Goal: Task Accomplishment & Management: Complete application form

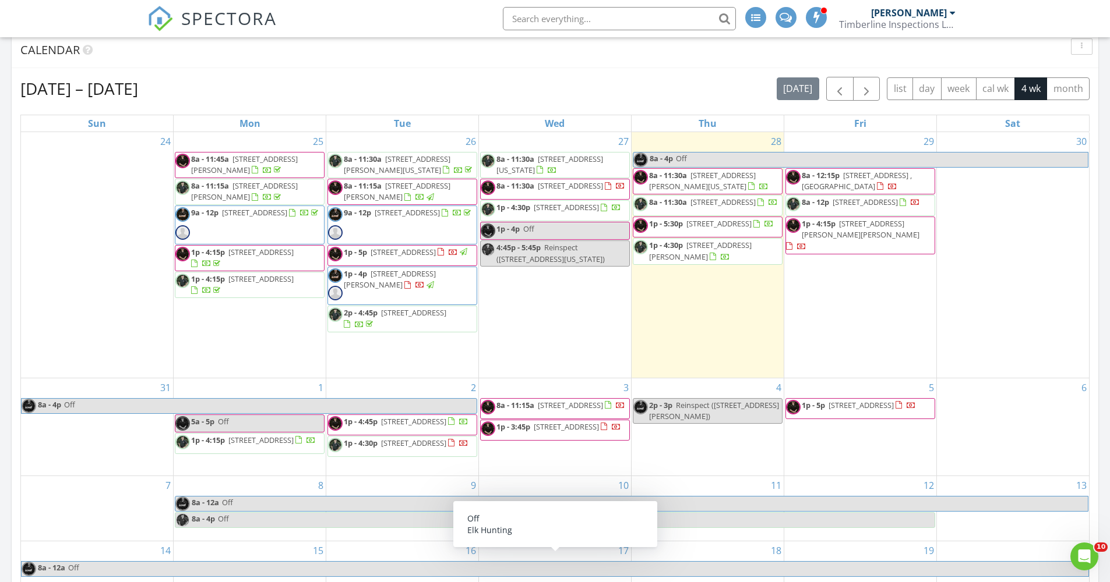
scroll to position [79, 0]
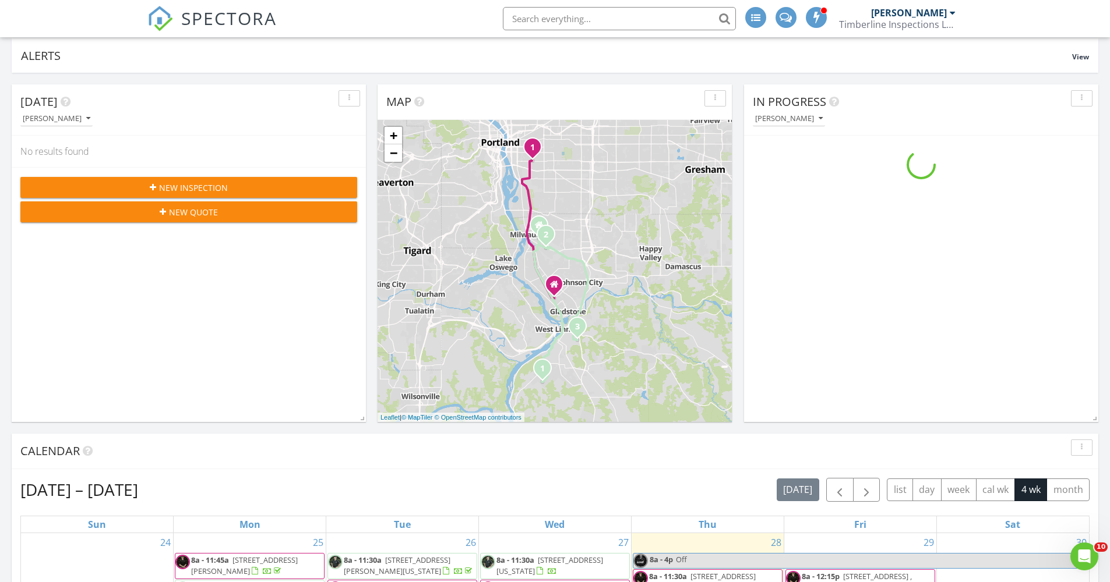
click at [269, 21] on span "SPECTORA" at bounding box center [229, 18] width 96 height 24
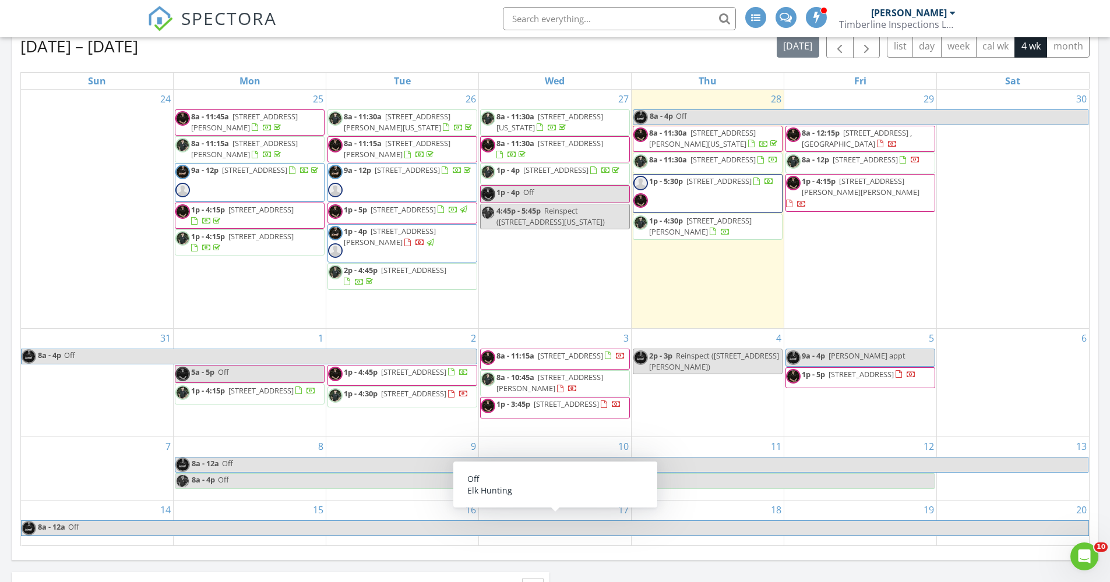
scroll to position [541, 0]
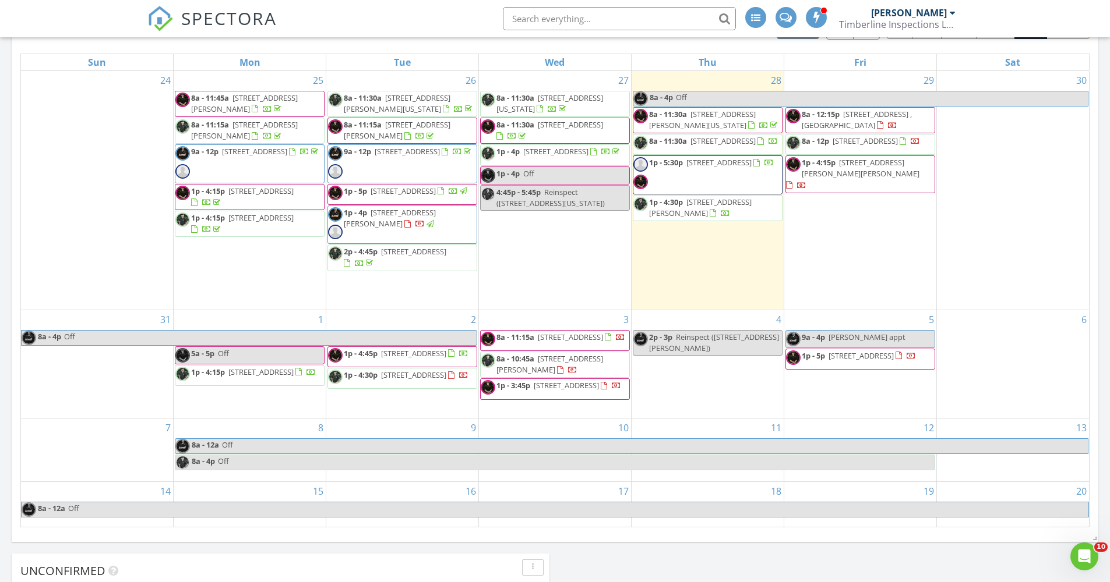
click at [871, 386] on div "5 9a - 4p Matthew appt 1p - 5p 8095 SW 191st Ave, Aloha 97007" at bounding box center [860, 364] width 152 height 108
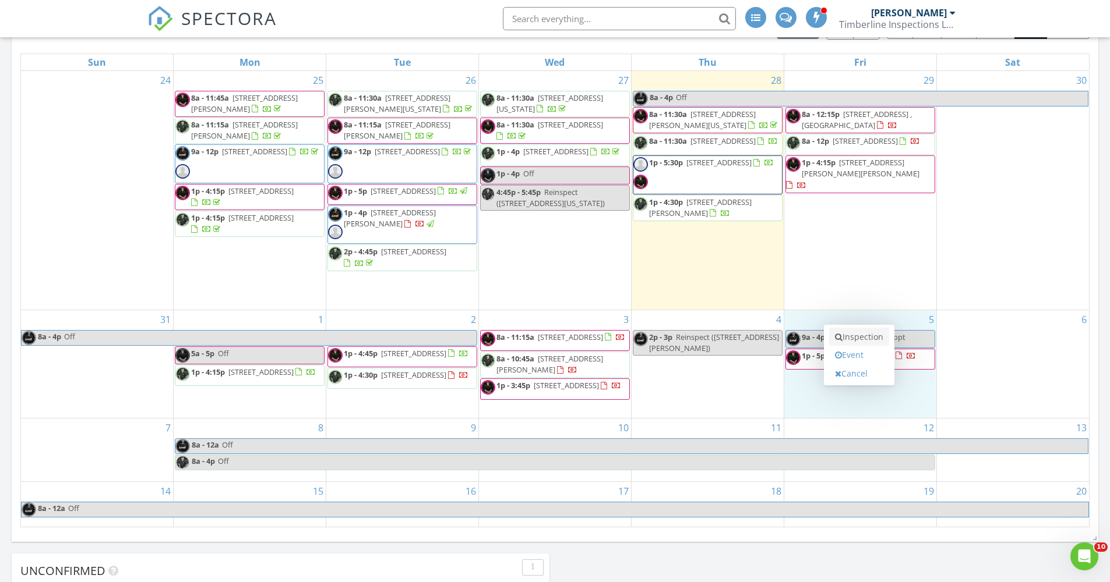
click at [861, 334] on link "Inspection" at bounding box center [859, 337] width 60 height 19
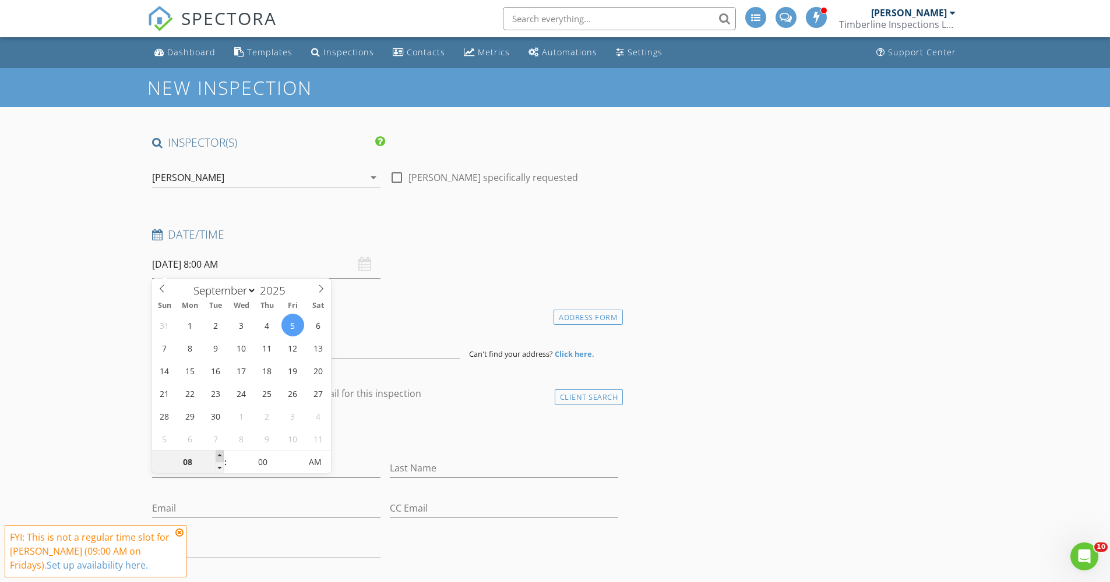
type input "09"
type input "09/05/2025 9:00 AM"
click at [219, 461] on span at bounding box center [220, 457] width 8 height 12
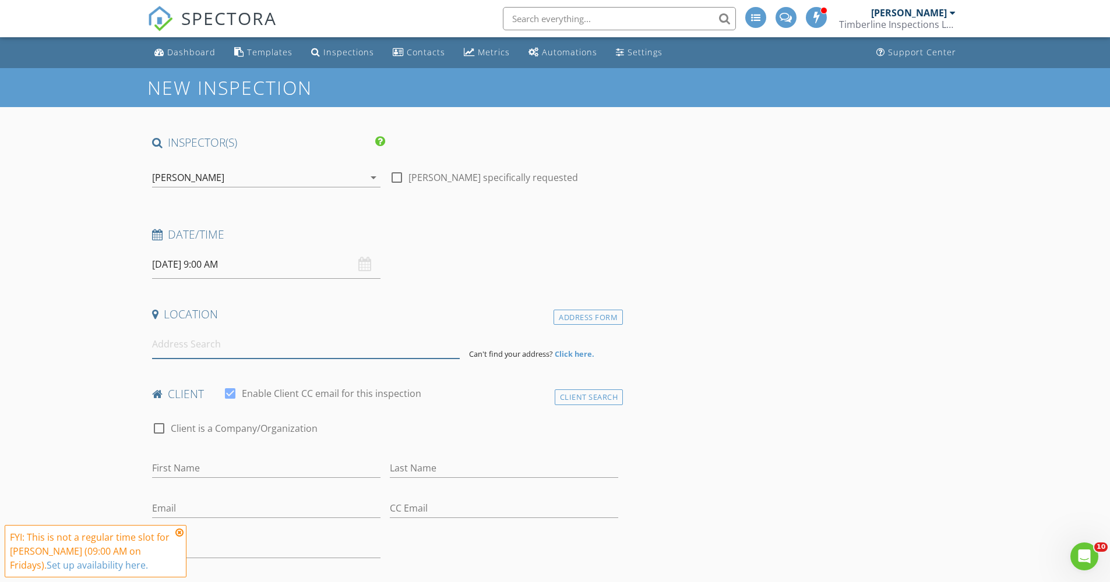
click at [355, 345] on input at bounding box center [306, 344] width 308 height 29
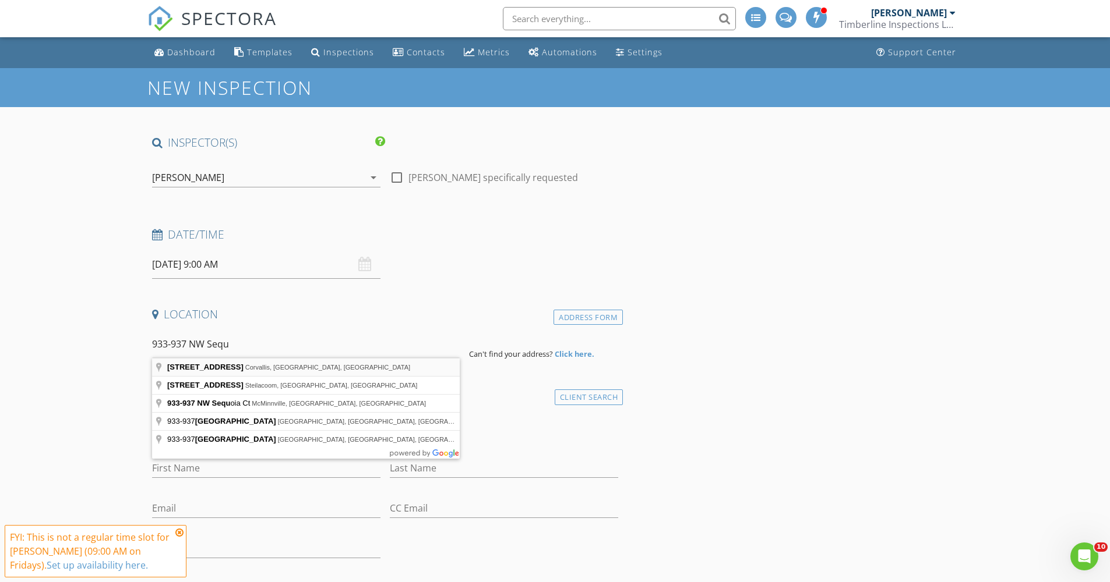
type input "933-937 Northwest Sequoia Avenue, Corvallis, OR, USA"
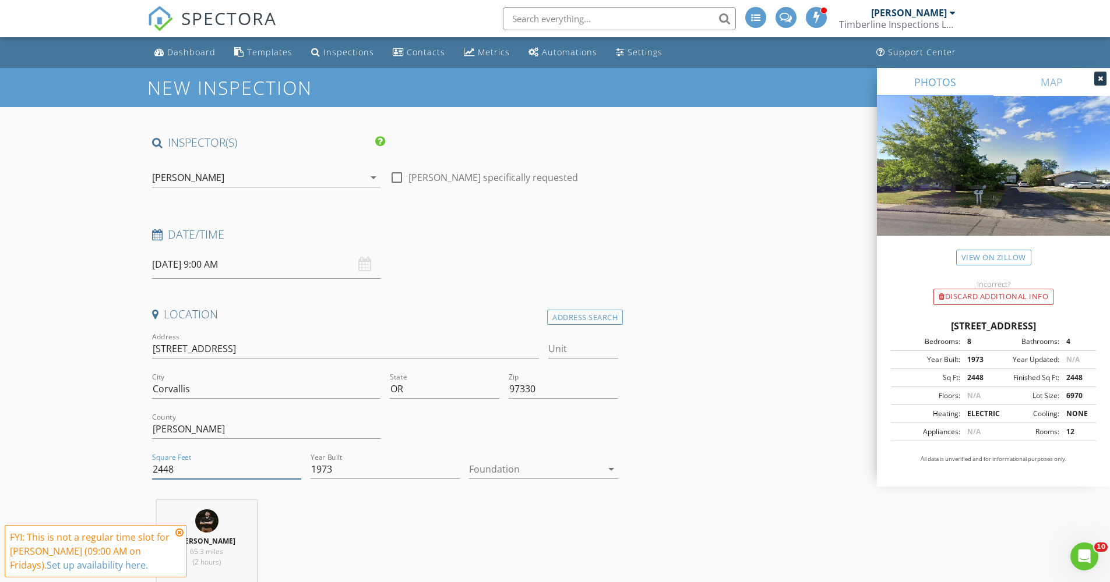
drag, startPoint x: 184, startPoint y: 469, endPoint x: 143, endPoint y: 469, distance: 41.4
type input "4896"
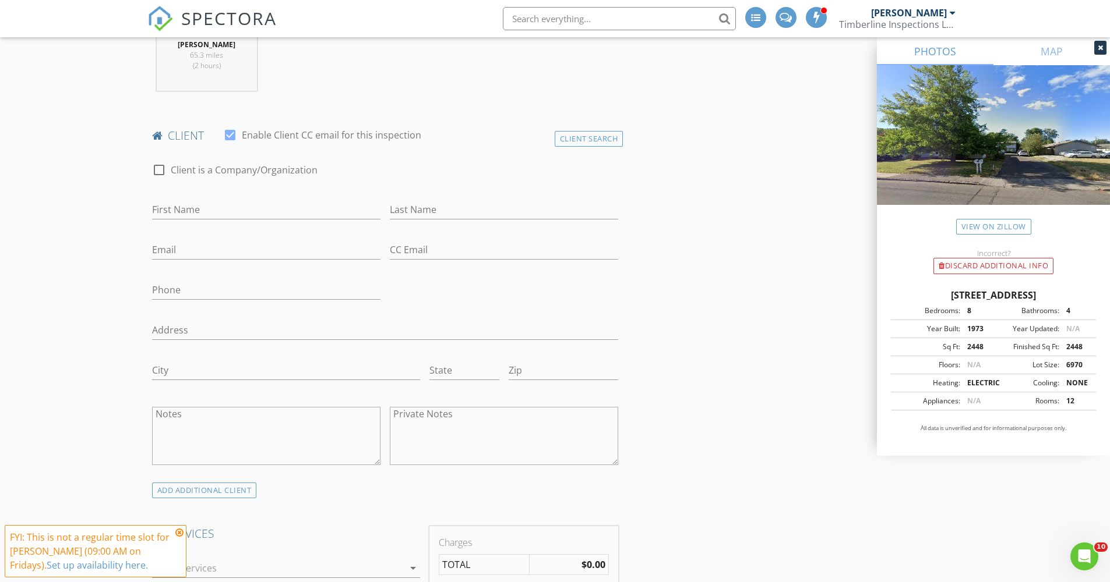
scroll to position [499, 0]
type input "Doug"
type input "McInnis"
type input "[EMAIL_ADDRESS][DOMAIN_NAME]"
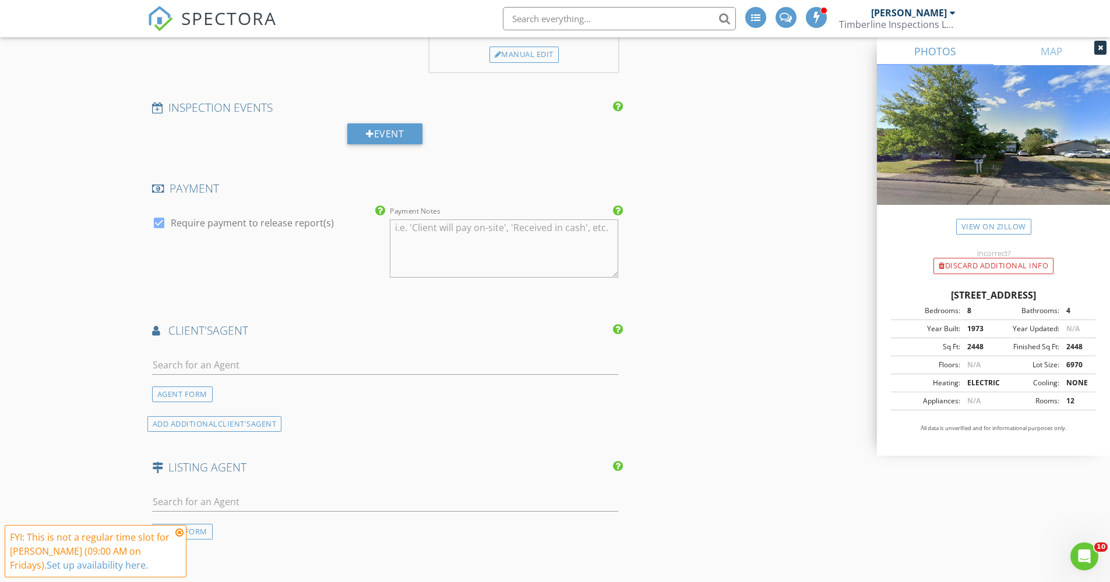
scroll to position [911, 0]
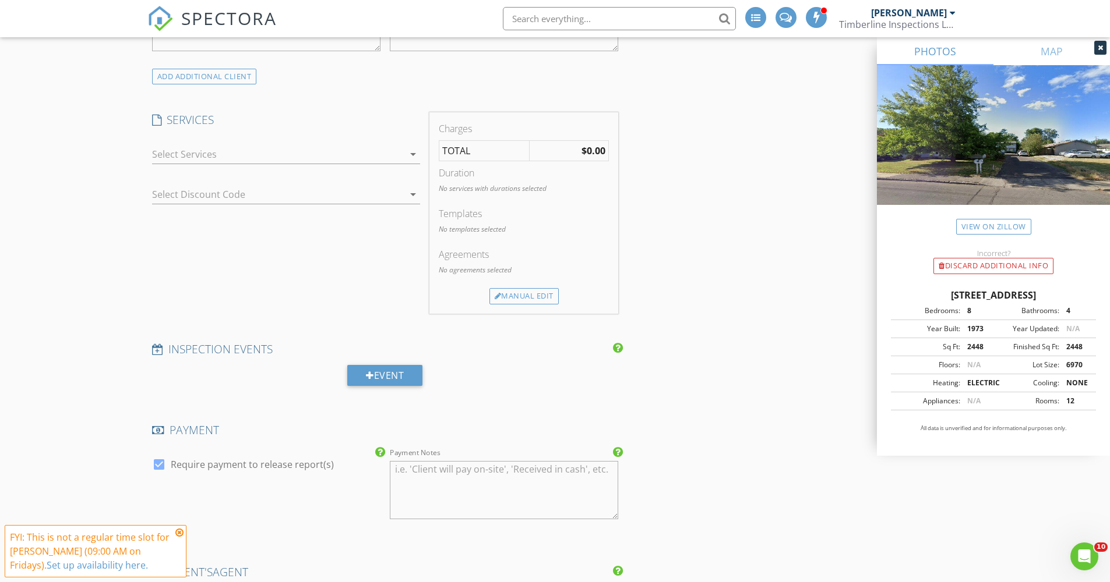
type input "541-331-4993"
click at [373, 155] on div at bounding box center [278, 154] width 252 height 19
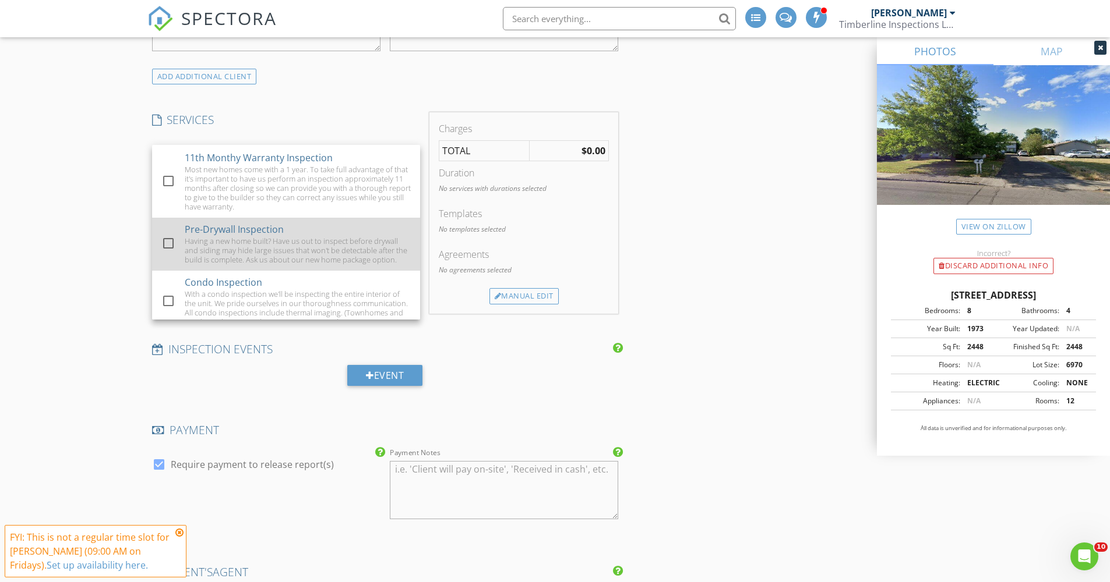
scroll to position [179, 0]
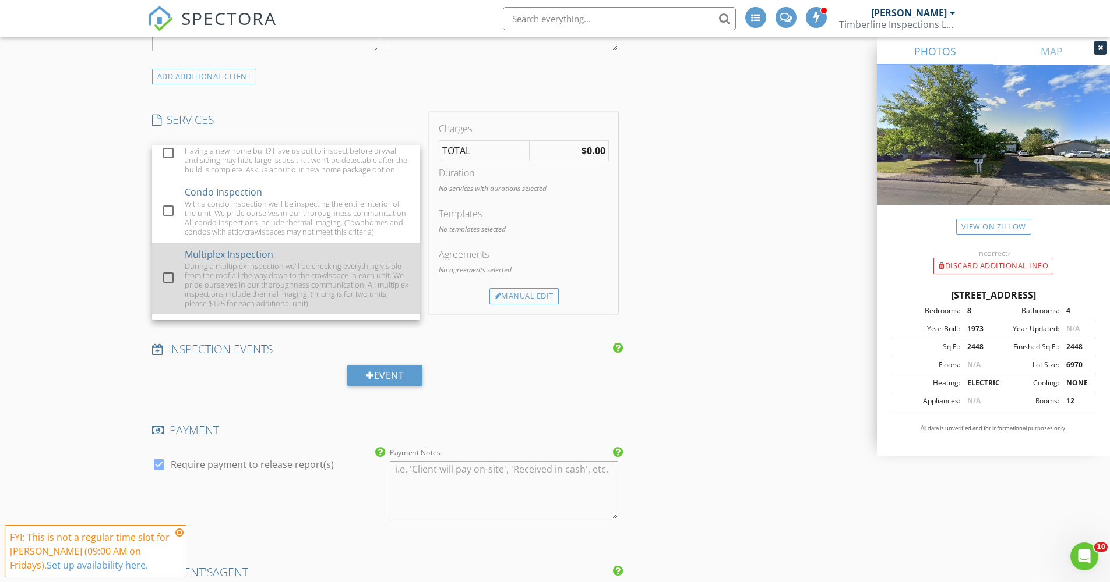
click at [165, 288] on div at bounding box center [168, 278] width 20 height 20
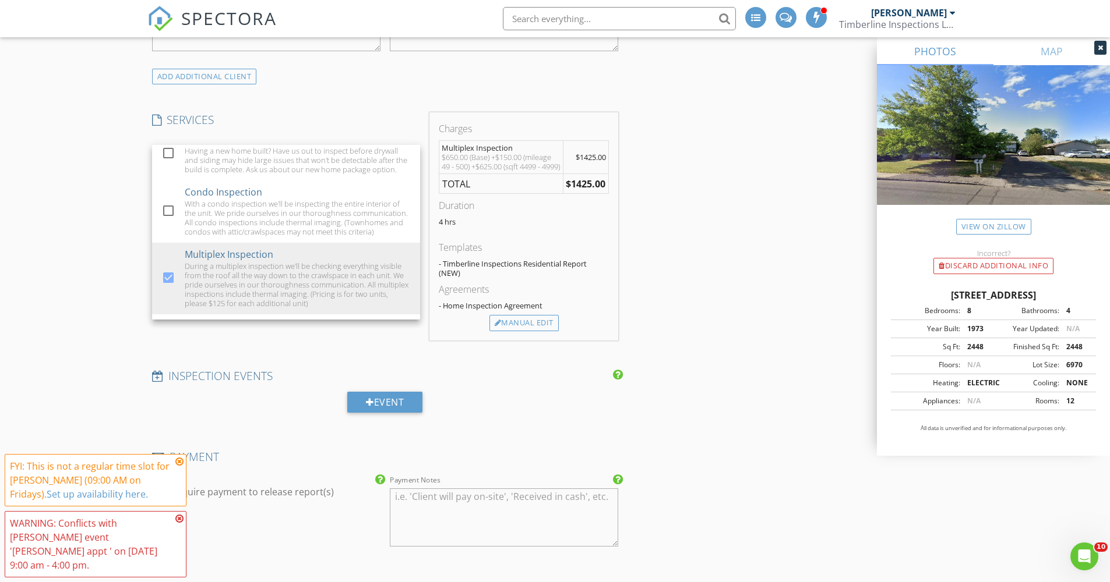
click at [693, 215] on div "INSPECTOR(S) check_box Gerald Von Heer PRIMARY check_box_outline_blank David Be…" at bounding box center [554, 344] width 815 height 2240
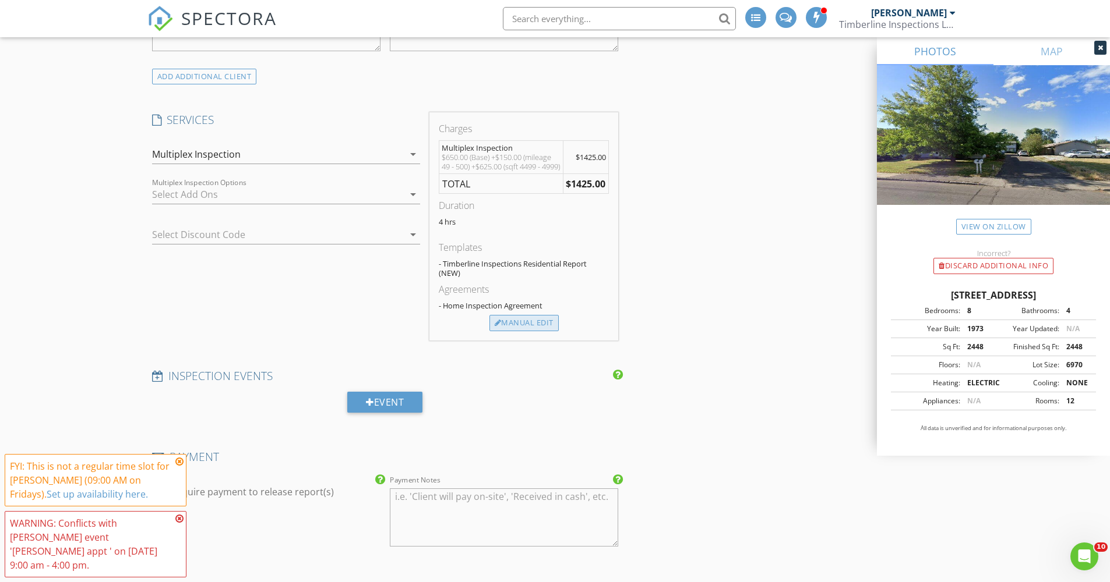
click at [530, 326] on div "Manual Edit" at bounding box center [523, 323] width 69 height 16
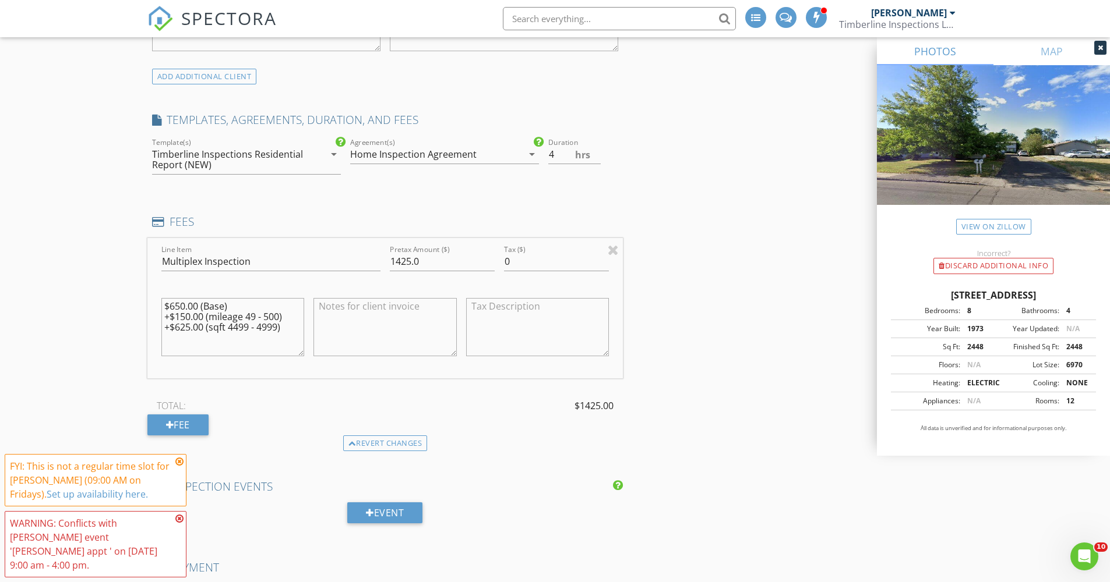
click at [298, 327] on textarea "$650.00 (Base) +$150.00 (mileage 49 - 500) +$625.00 (sqft 4499 - 4999)" at bounding box center [232, 327] width 143 height 58
type textarea "$650.00 (Base) +$150.00 (mileage 49 - 500) +$625.00 (sqft 4499 - 4999) +$250.00…"
drag, startPoint x: 411, startPoint y: 260, endPoint x: 387, endPoint y: 256, distance: 24.1
click at [387, 256] on div "Pretax Amount ($) 1425.0" at bounding box center [442, 263] width 114 height 40
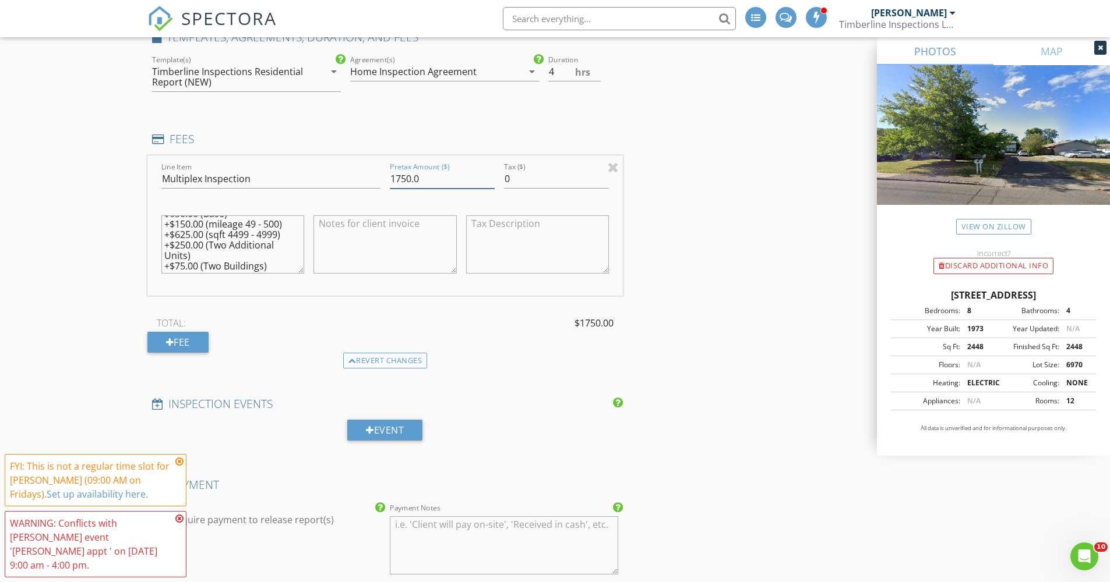
scroll to position [1008, 0]
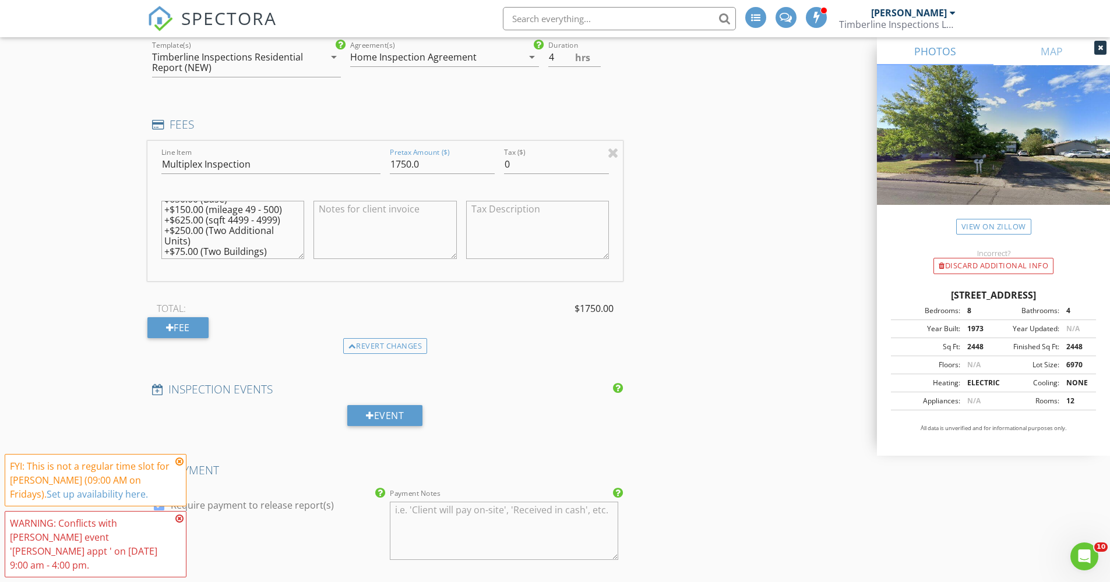
click at [744, 290] on div "INSPECTOR(S) check_box Gerald Von Heer PRIMARY check_box_outline_blank David Be…" at bounding box center [554, 302] width 815 height 2351
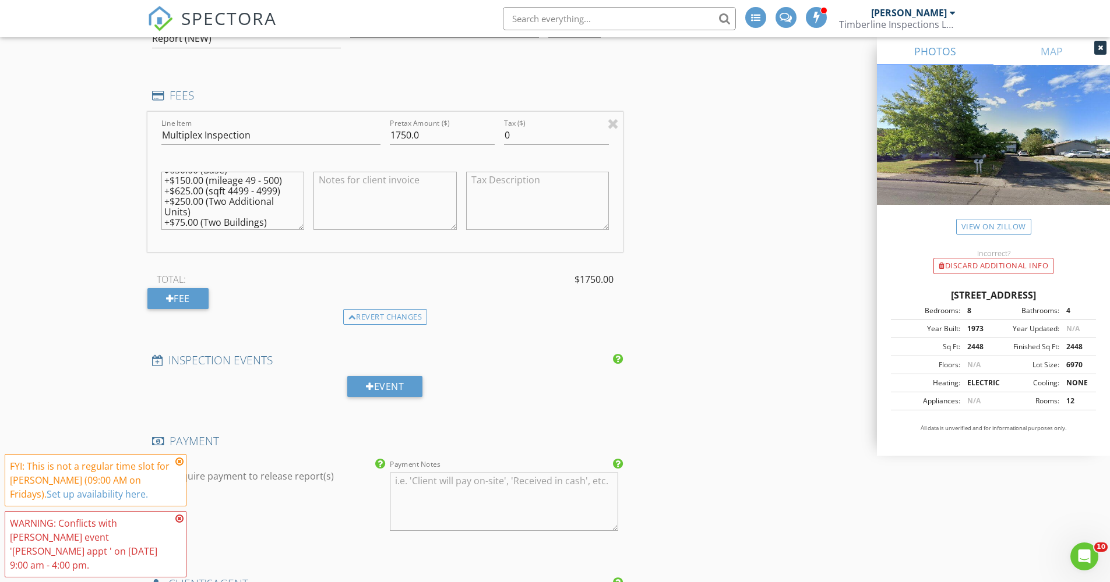
scroll to position [928, 0]
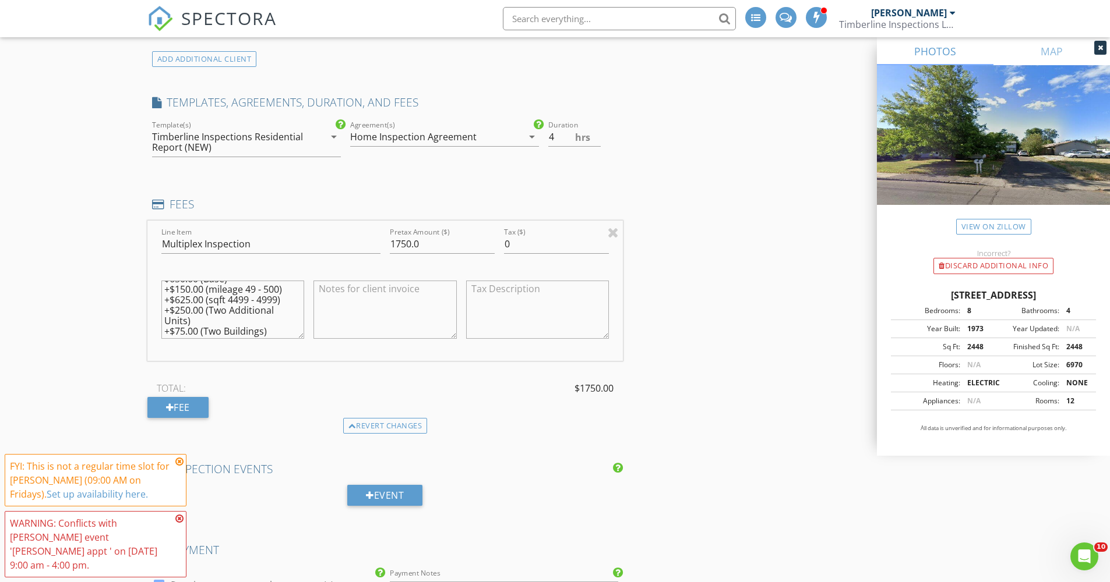
drag, startPoint x: 164, startPoint y: 308, endPoint x: 274, endPoint y: 333, distance: 113.5
click at [274, 333] on textarea "$650.00 (Base) +$150.00 (mileage 49 - 500) +$625.00 (sqft 4499 - 4999) +$250.00…" at bounding box center [232, 310] width 143 height 58
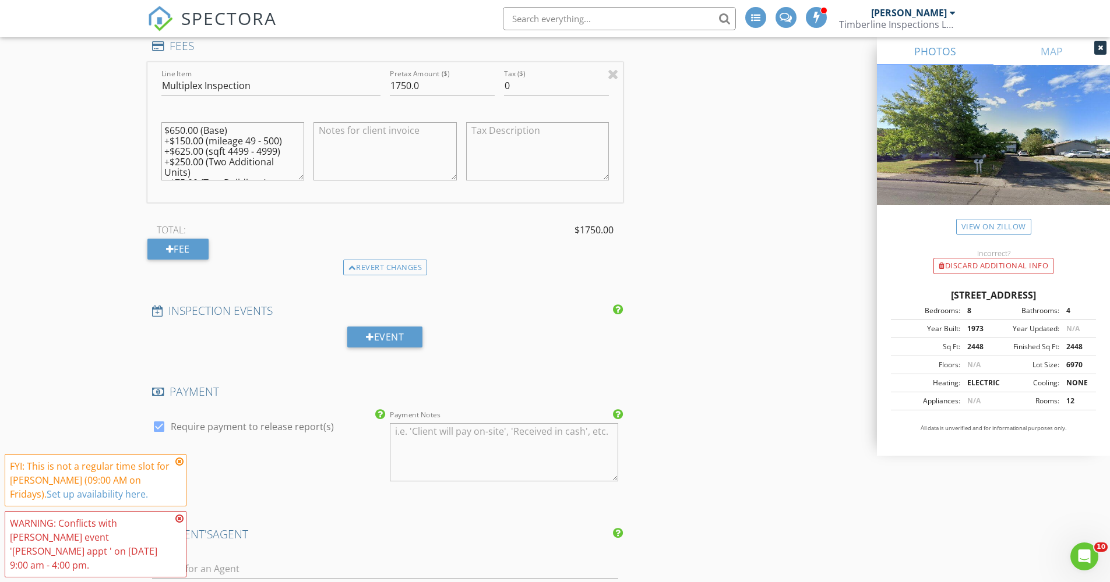
scroll to position [1101, 0]
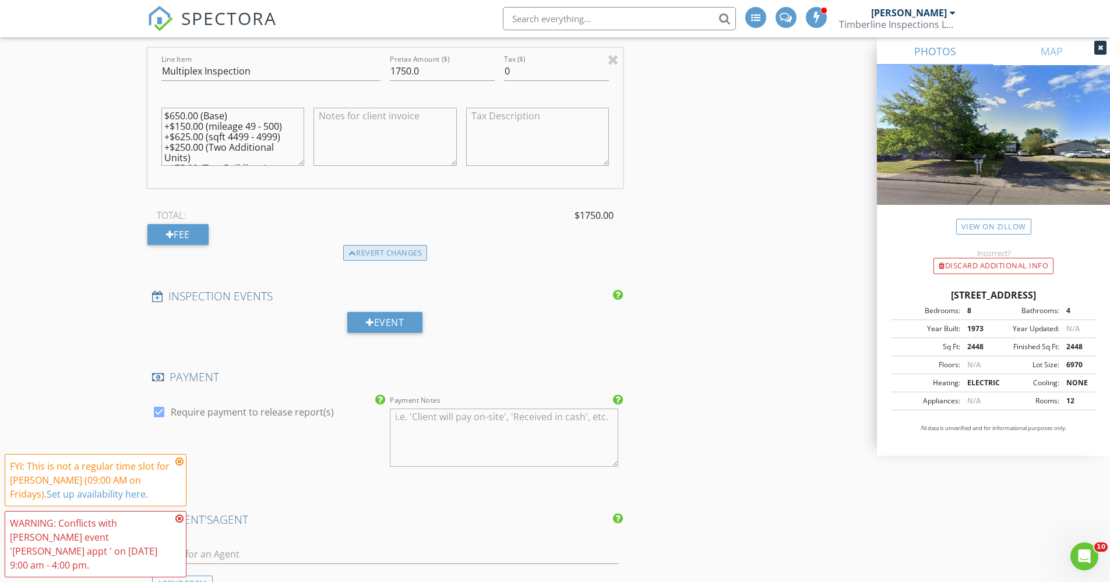
click at [370, 249] on div "Revert changes" at bounding box center [385, 253] width 84 height 16
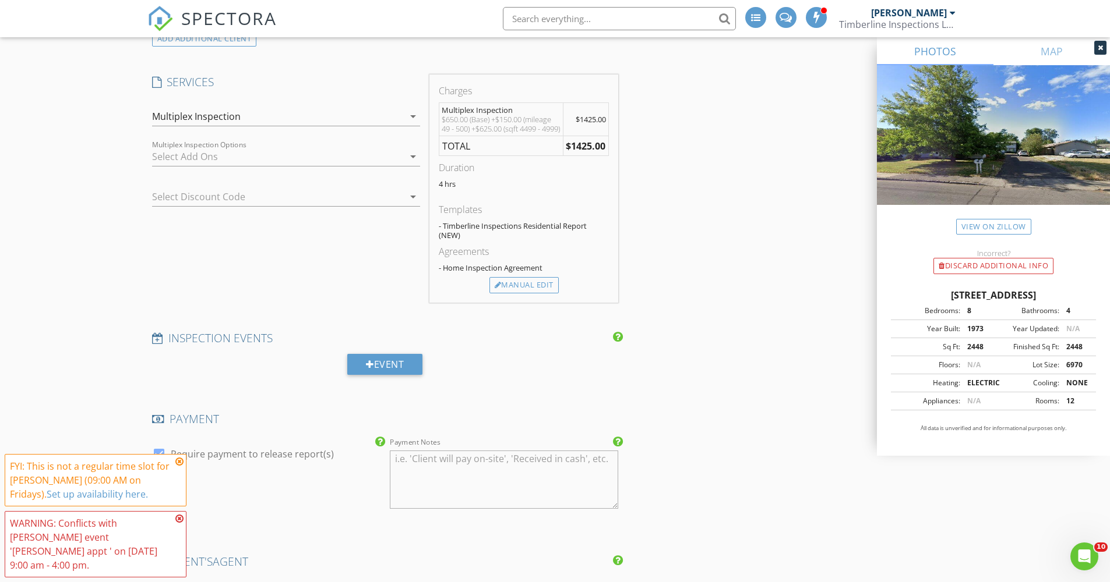
scroll to position [874, 0]
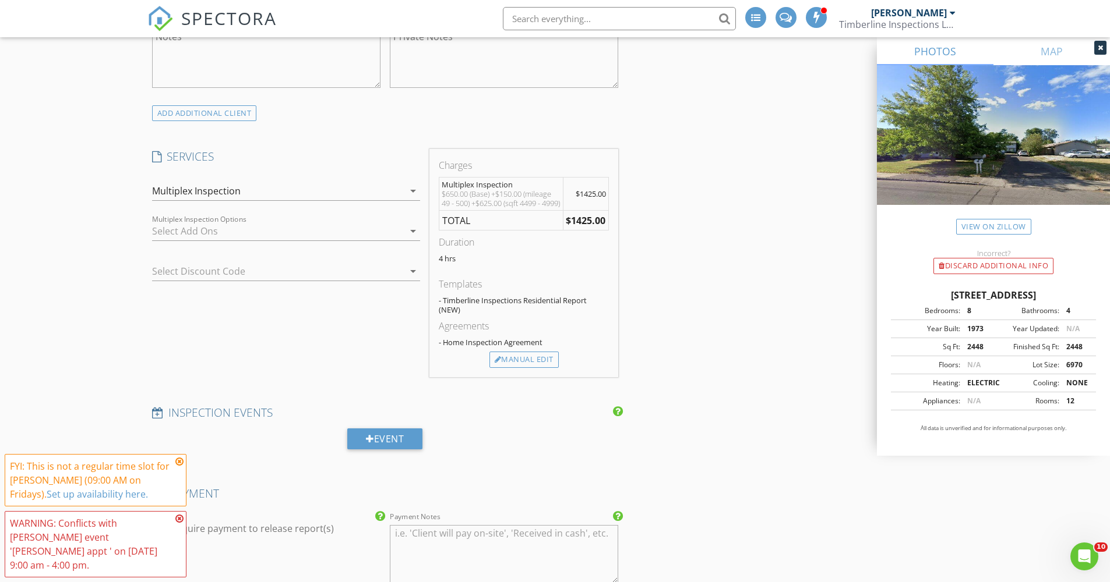
click at [407, 234] on icon "arrow_drop_down" at bounding box center [413, 231] width 14 height 14
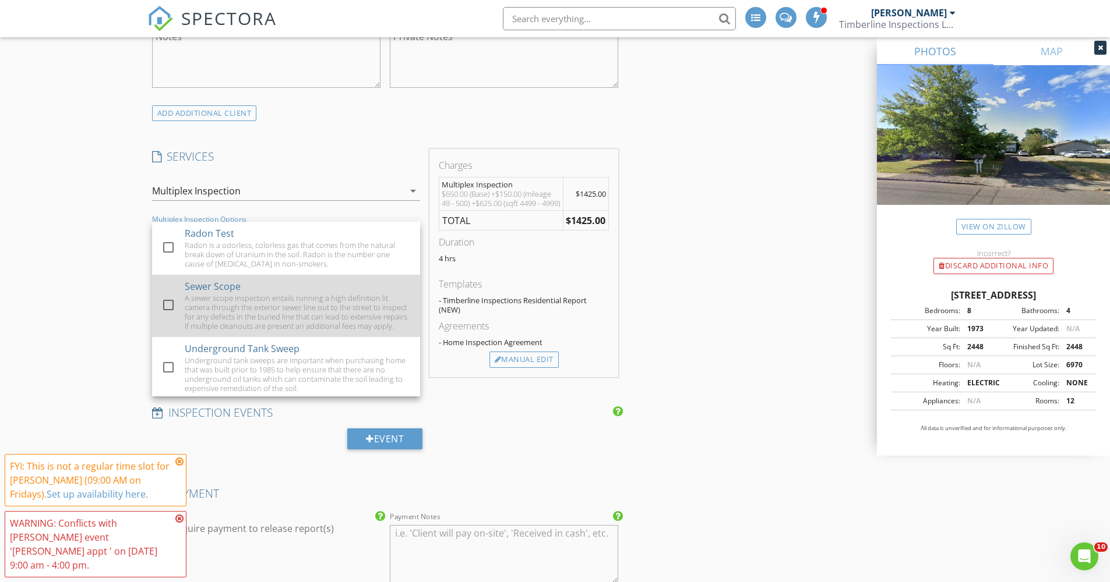
click at [192, 298] on div "A sewer scope inspection entails running a high definition lit camera through t…" at bounding box center [298, 312] width 226 height 37
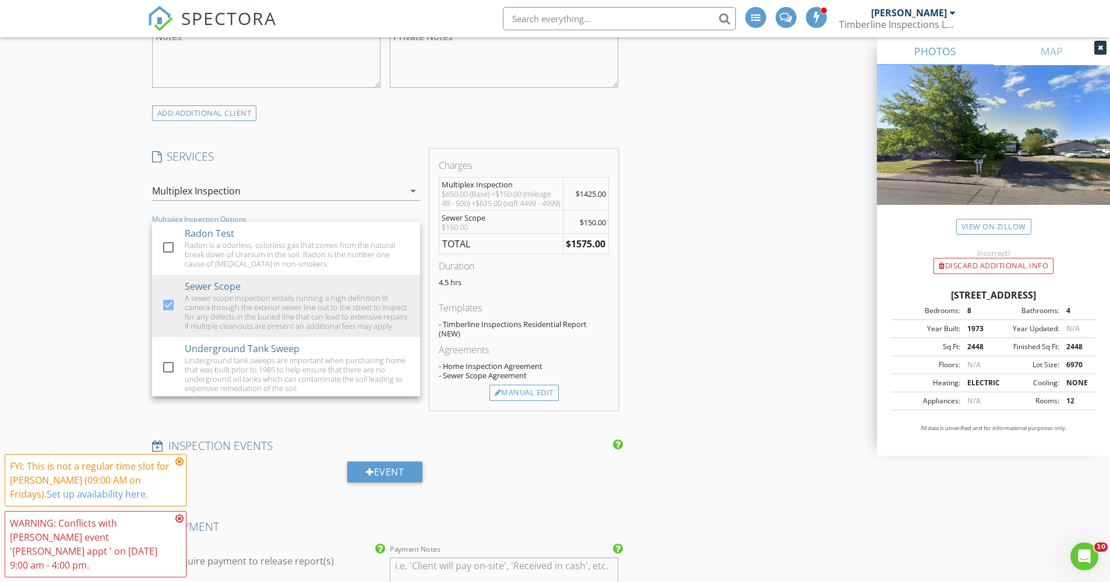
click at [77, 331] on div "New Inspection INSPECTOR(S) check_box Gerald Von Heer PRIMARY check_box_outline…" at bounding box center [555, 378] width 1110 height 2368
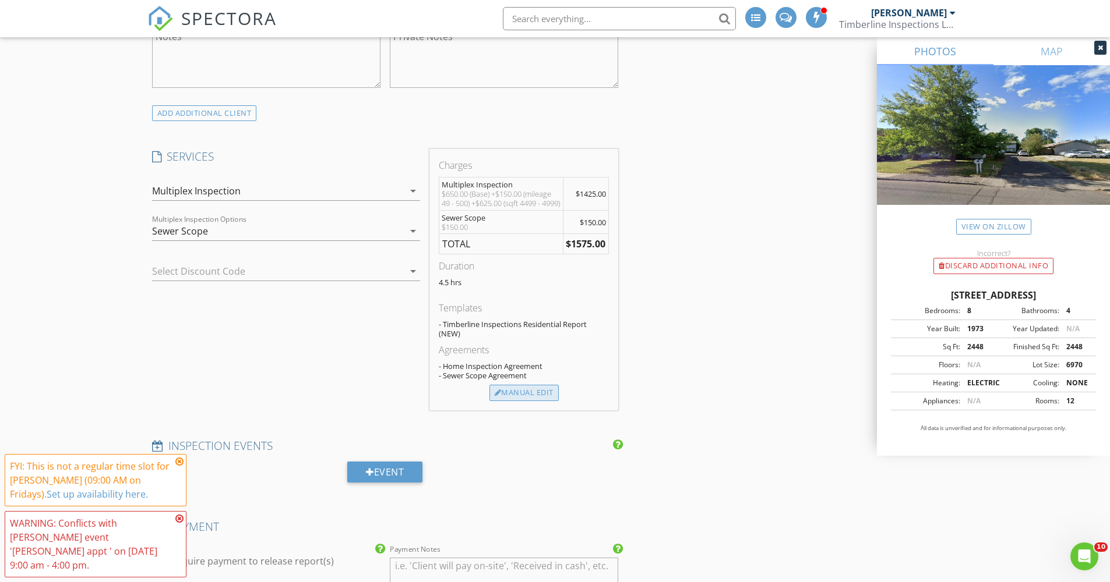
click at [527, 401] on div "Manual Edit" at bounding box center [523, 393] width 69 height 16
type input "1425.0"
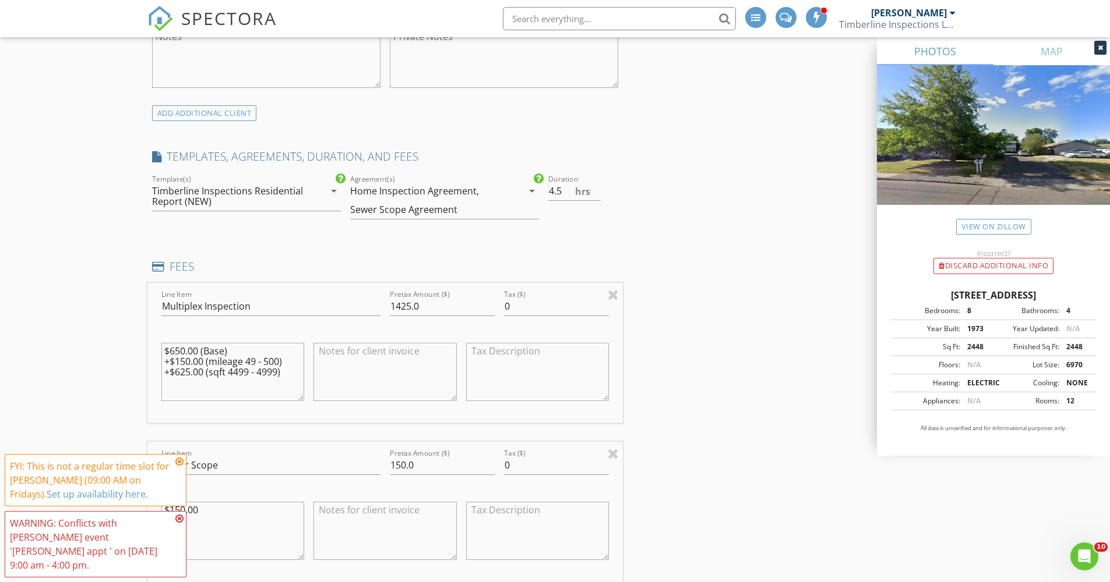
scroll to position [961, 0]
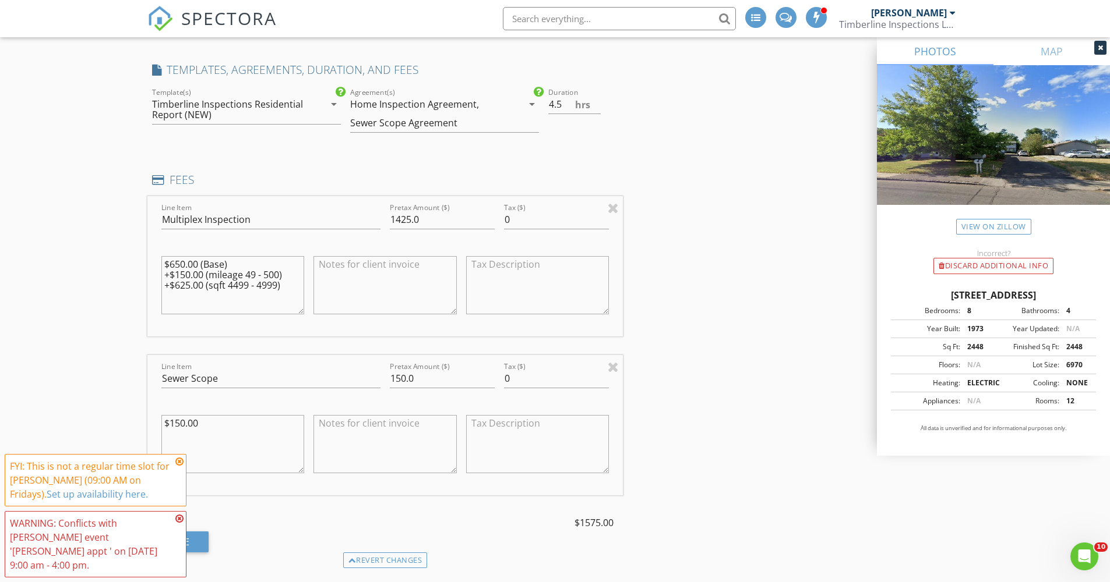
click at [228, 302] on textarea "$650.00 (Base) +$150.00 (mileage 49 - 500) +$625.00 (sqft 4499 - 4999)" at bounding box center [232, 285] width 143 height 58
paste textarea "+$250.00 (Two Additional Units) +$75.00 (Two Buildings)"
type textarea "$650.00 (Base) +$150.00 (mileage 49 - 500) +$625.00 (sqft 4499 - 4999) +$250.00…"
drag, startPoint x: 409, startPoint y: 215, endPoint x: 393, endPoint y: 214, distance: 16.4
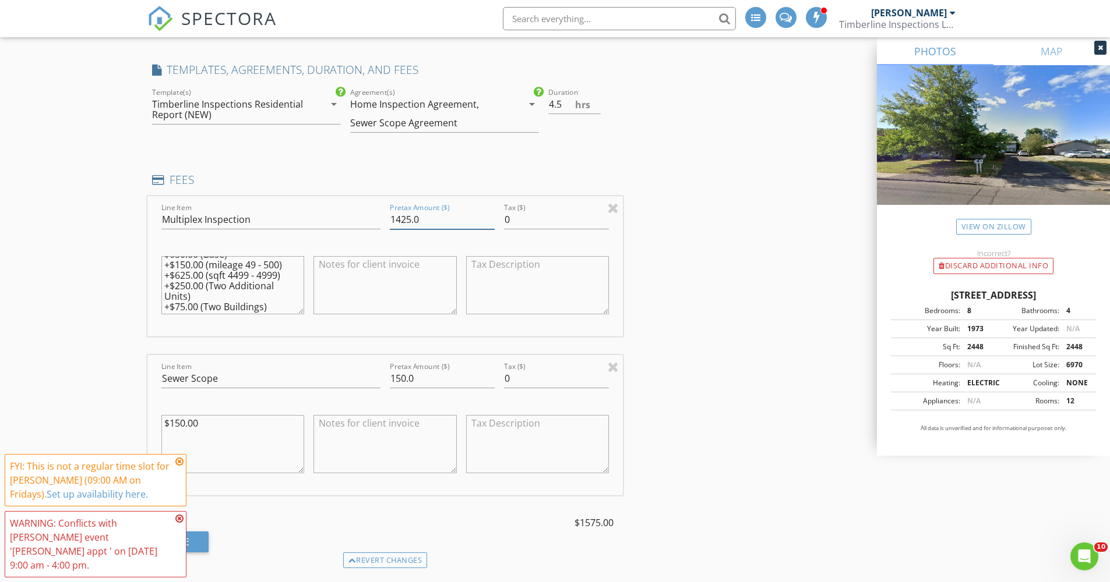
click at [393, 214] on input "1425.0" at bounding box center [442, 219] width 105 height 19
type input "1750.0"
click at [697, 283] on div "INSPECTOR(S) check_box Gerald Von Heer PRIMARY check_box_outline_blank David Be…" at bounding box center [554, 433] width 815 height 2518
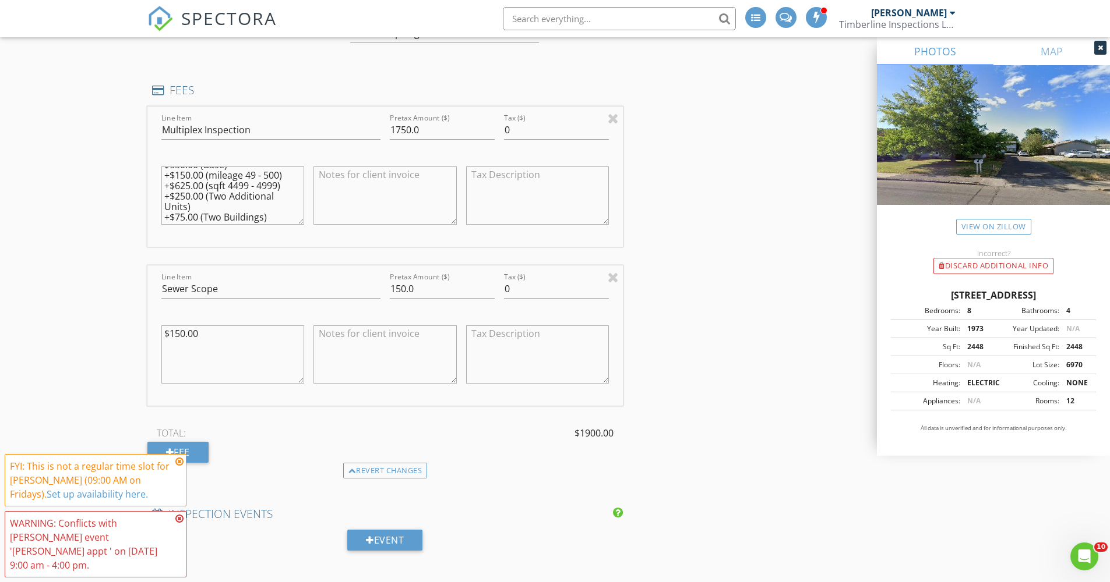
scroll to position [1119, 0]
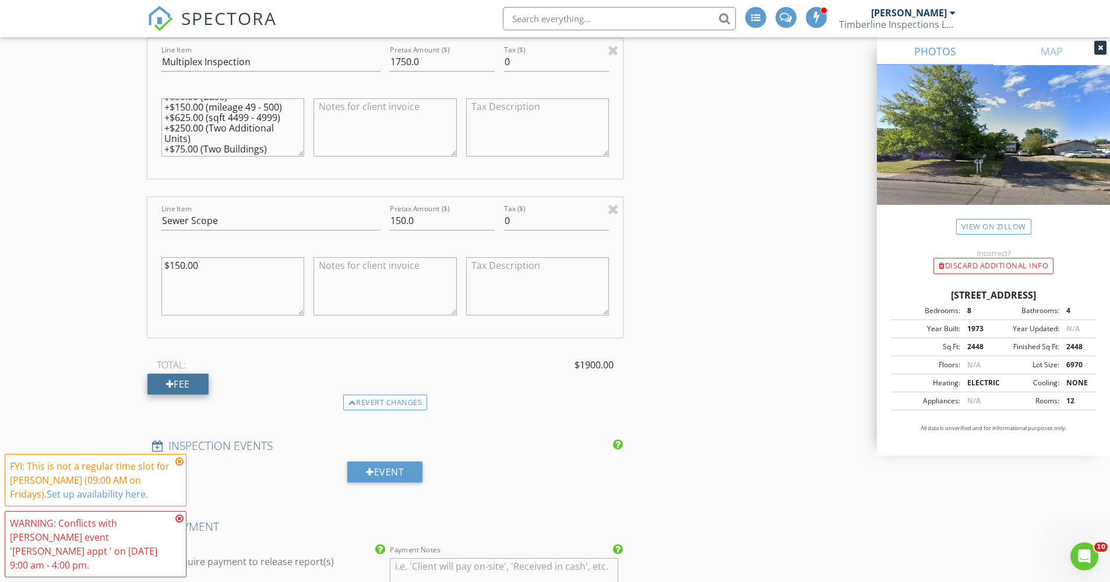
click at [181, 386] on div "Fee" at bounding box center [177, 384] width 61 height 21
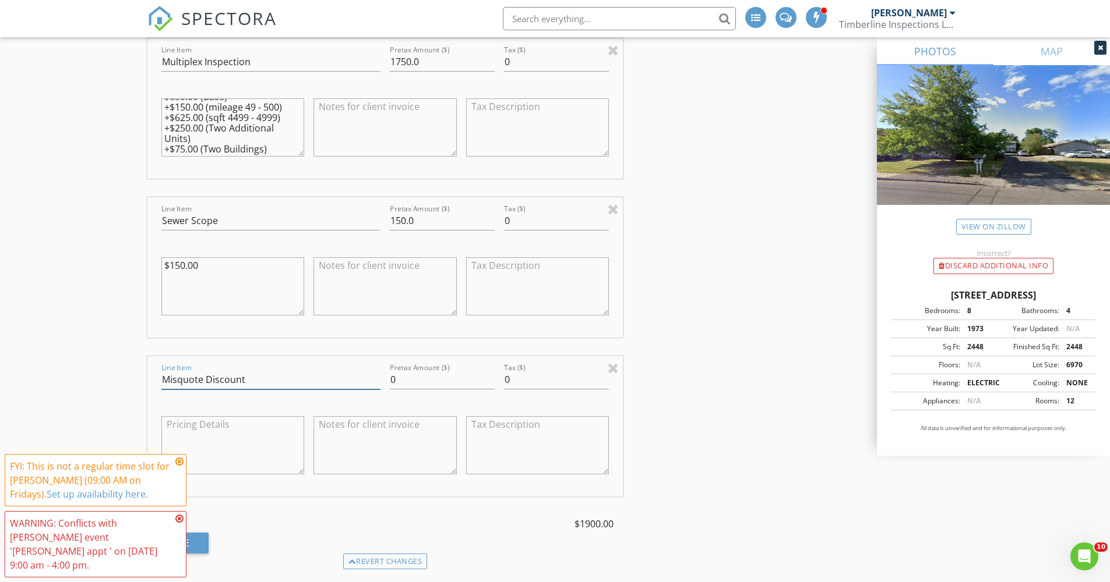
type input "Misquote Discount"
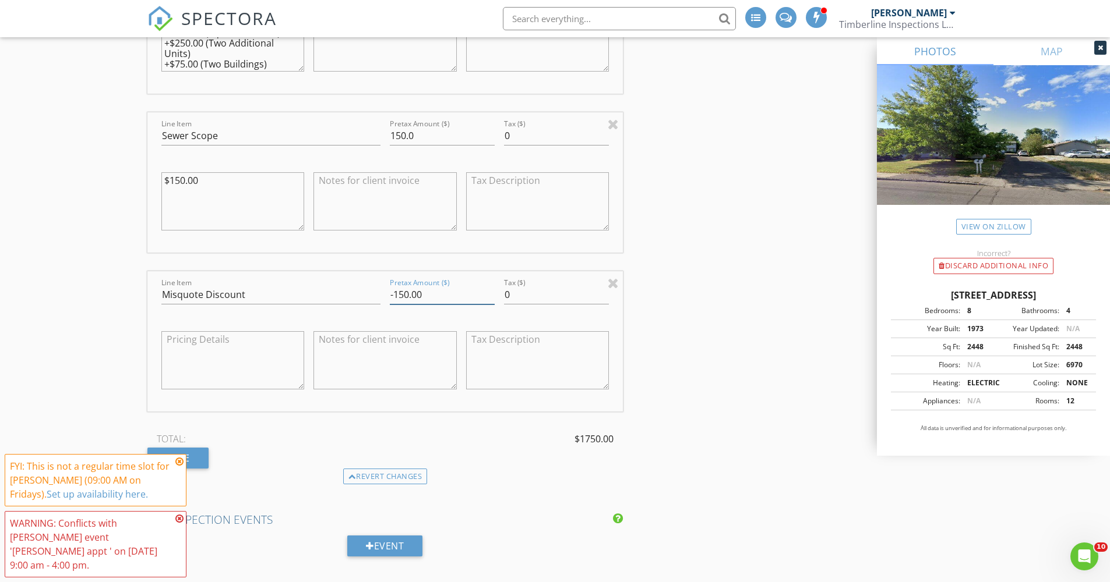
type input "-150.00"
click at [280, 362] on textarea at bounding box center [232, 360] width 143 height 58
type textarea "(Quoted $1600 for Inspection)"
click at [730, 333] on div "INSPECTOR(S) check_box Gerald Von Heer PRIMARY check_box_outline_blank David Be…" at bounding box center [554, 269] width 815 height 2677
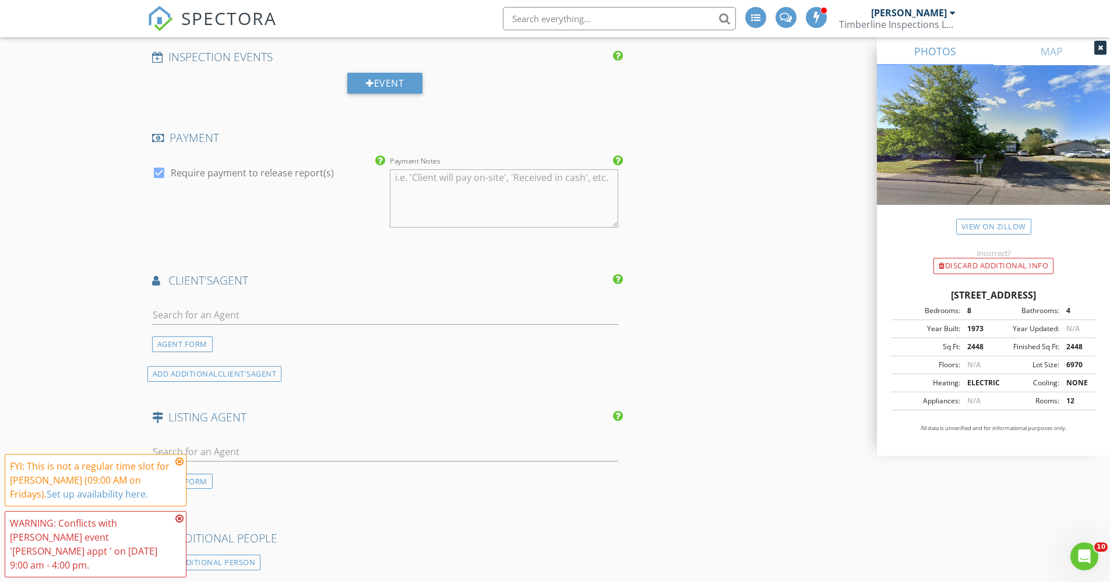
scroll to position [1682, 0]
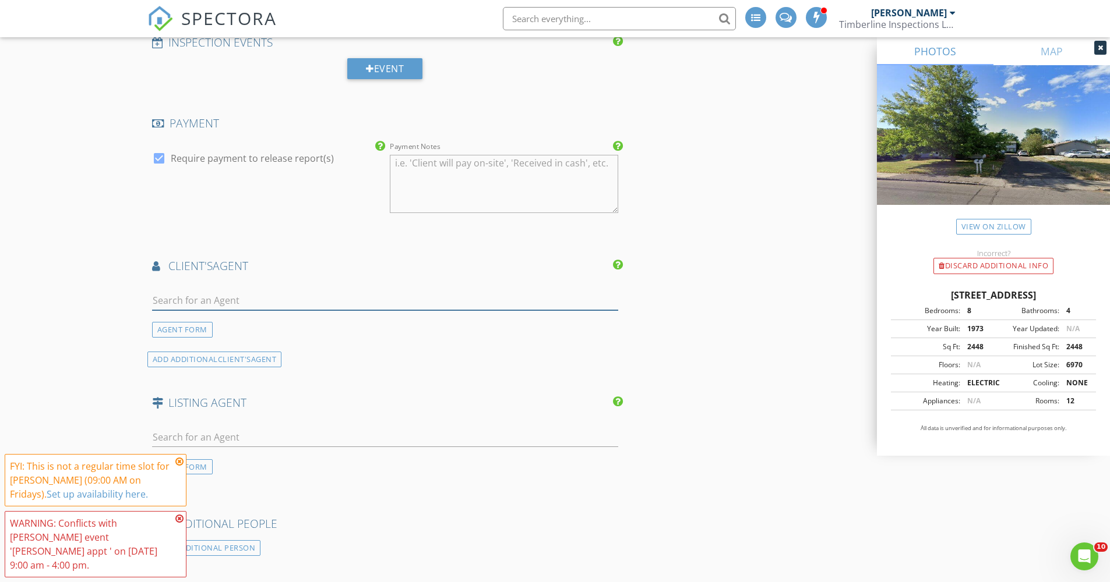
click at [556, 298] on input "text" at bounding box center [385, 300] width 467 height 19
type input "j"
type input "M"
type input "Mathew"
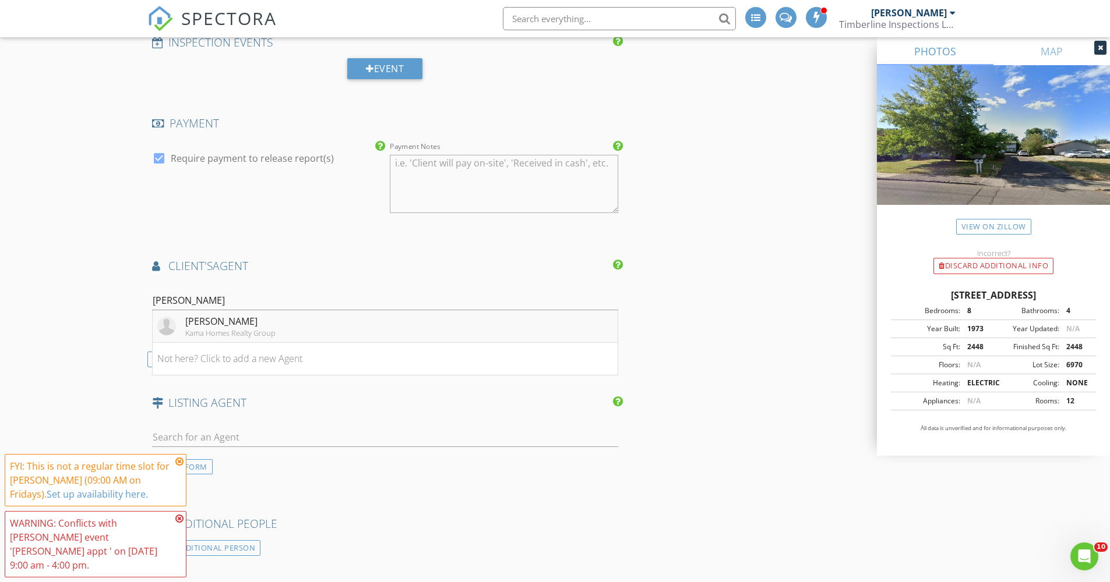
click at [236, 316] on div "Mathew Wray" at bounding box center [230, 322] width 90 height 14
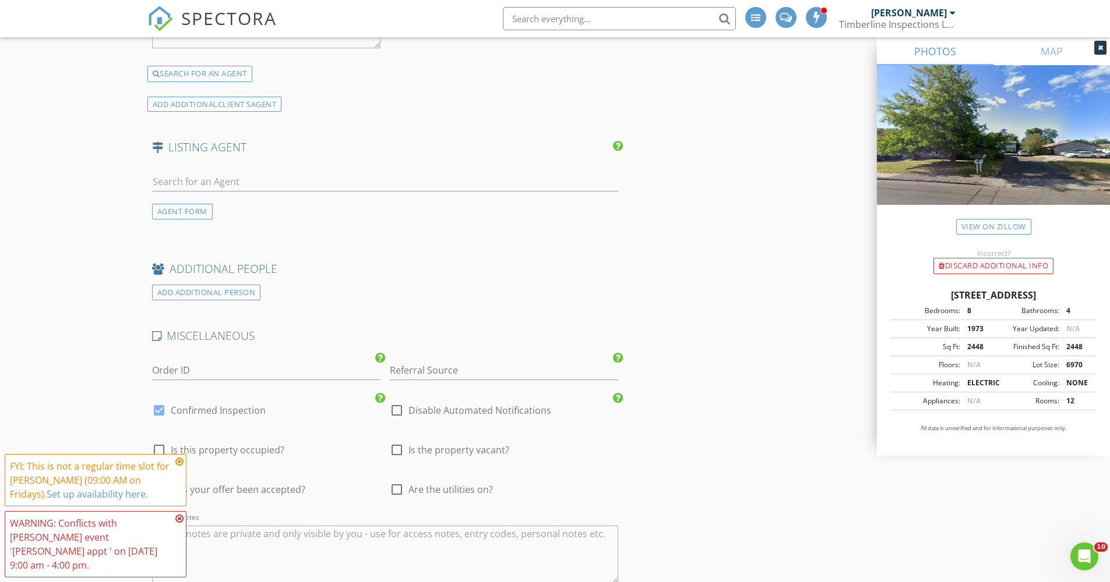
scroll to position [2303, 0]
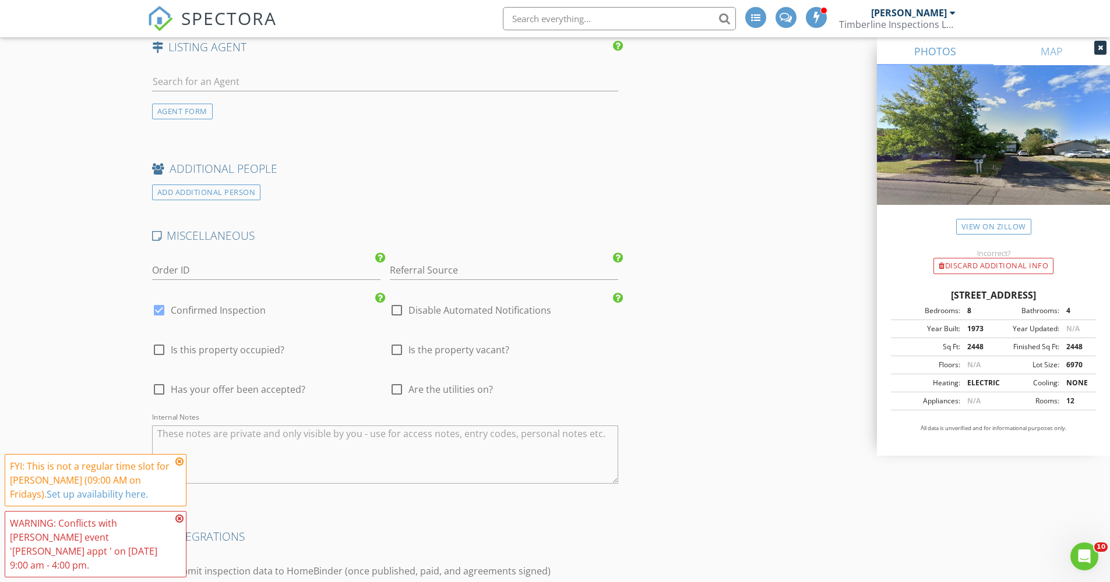
click at [397, 384] on div at bounding box center [397, 390] width 20 height 20
checkbox input "true"
click at [158, 380] on div at bounding box center [159, 390] width 20 height 20
checkbox input "true"
click at [182, 467] on icon at bounding box center [179, 461] width 8 height 9
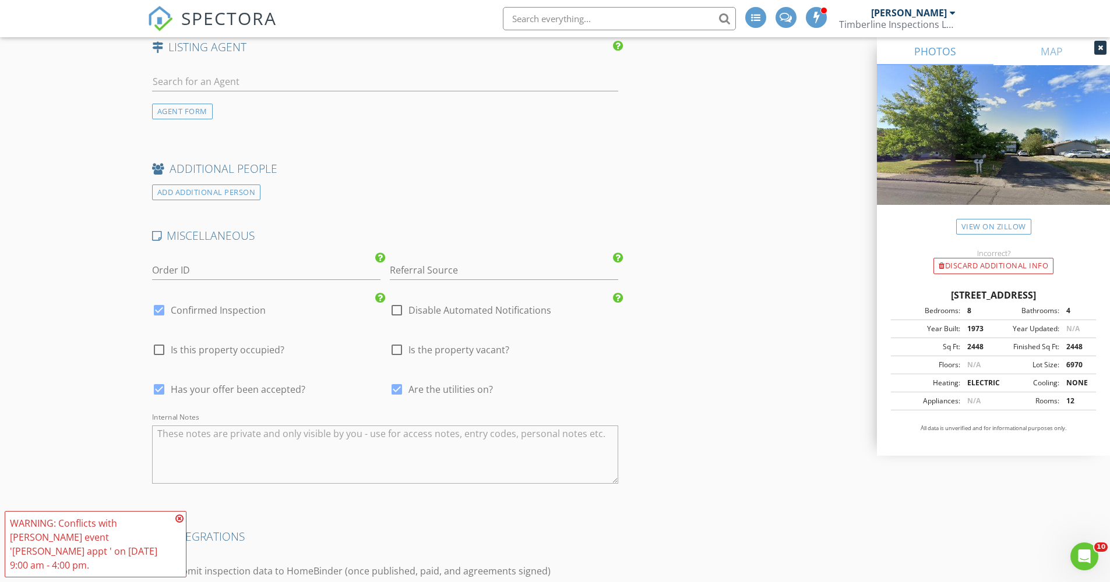
click at [181, 524] on icon at bounding box center [179, 518] width 8 height 9
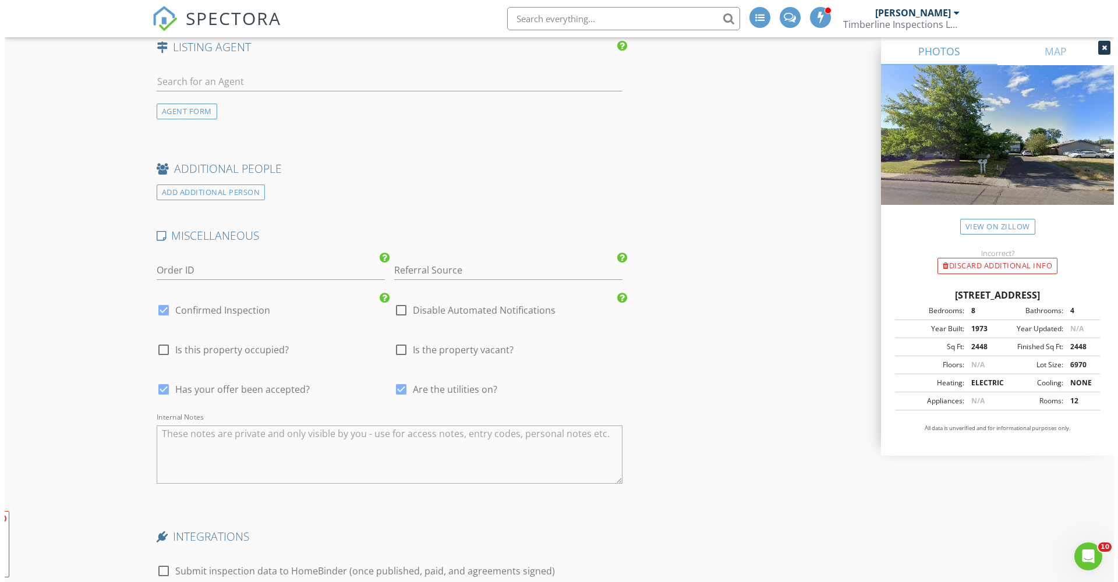
scroll to position [2516, 0]
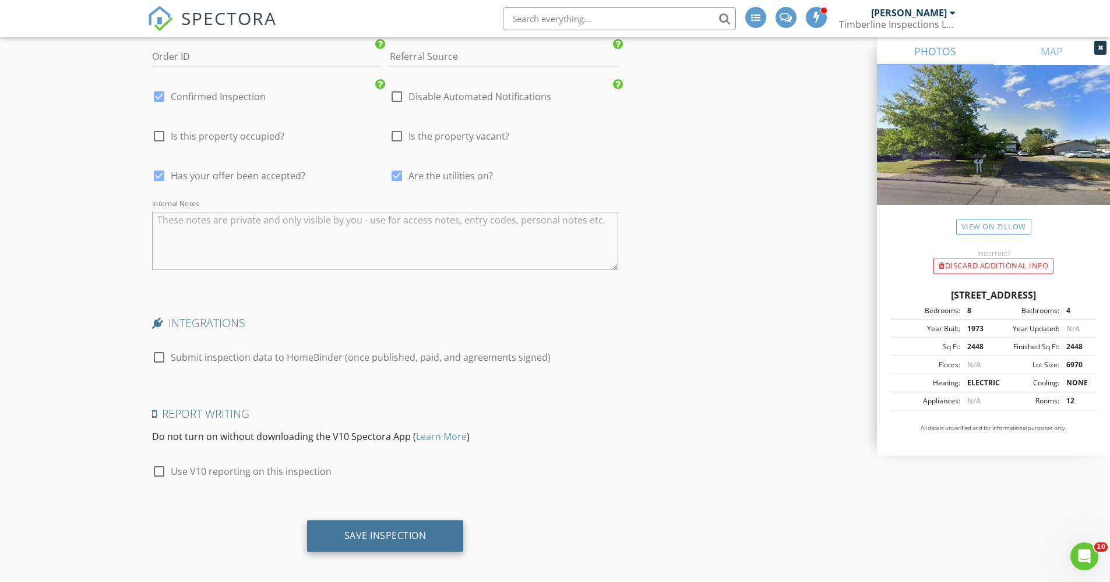
click at [396, 530] on div "Save Inspection" at bounding box center [385, 536] width 82 height 12
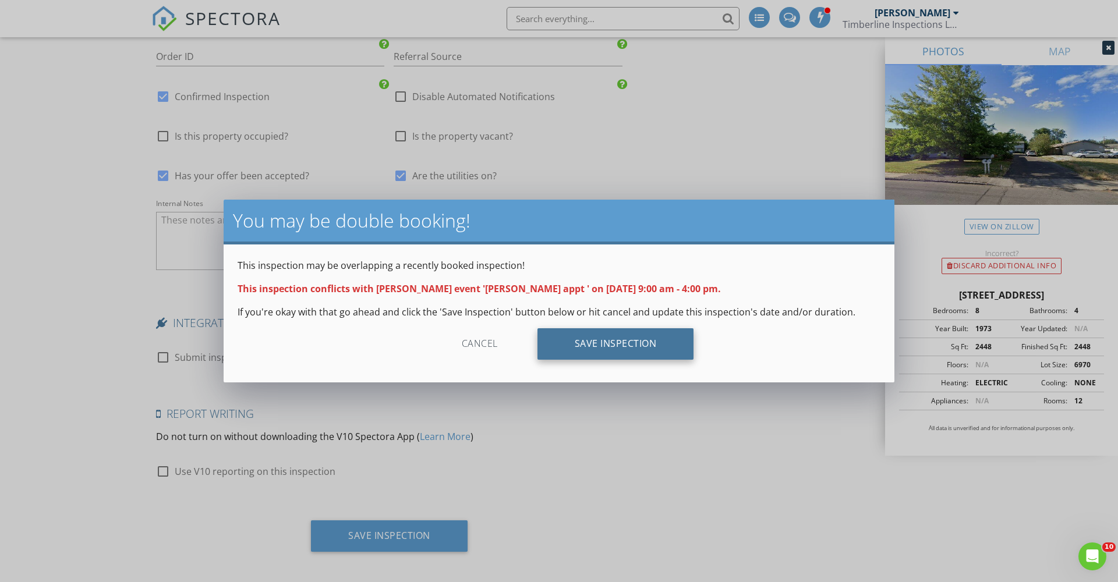
click at [619, 348] on div "Save Inspection" at bounding box center [616, 344] width 157 height 31
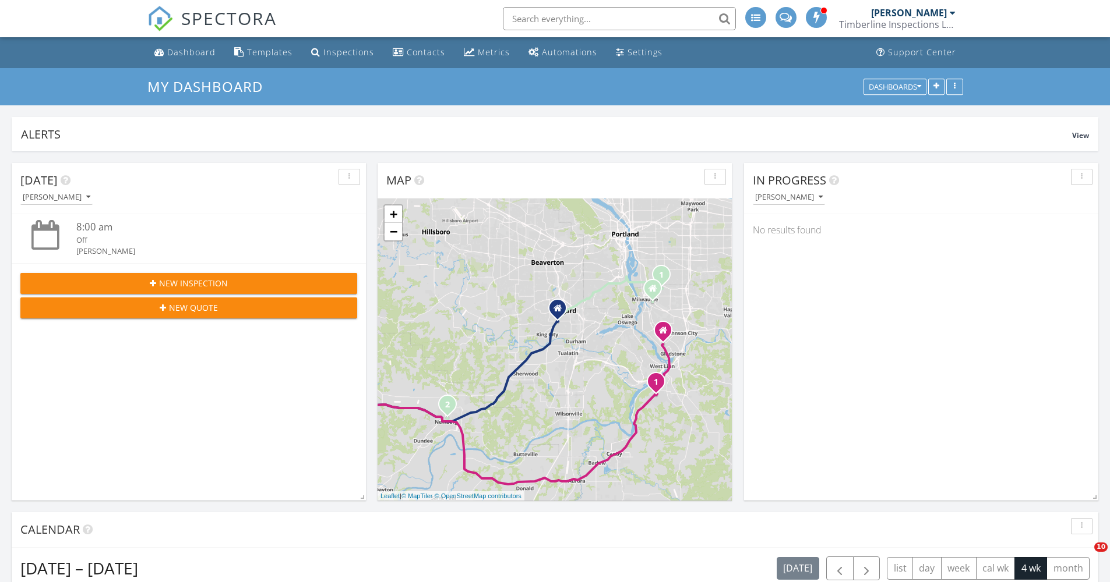
scroll to position [6, 6]
click at [192, 23] on span "SPECTORA" at bounding box center [229, 18] width 96 height 24
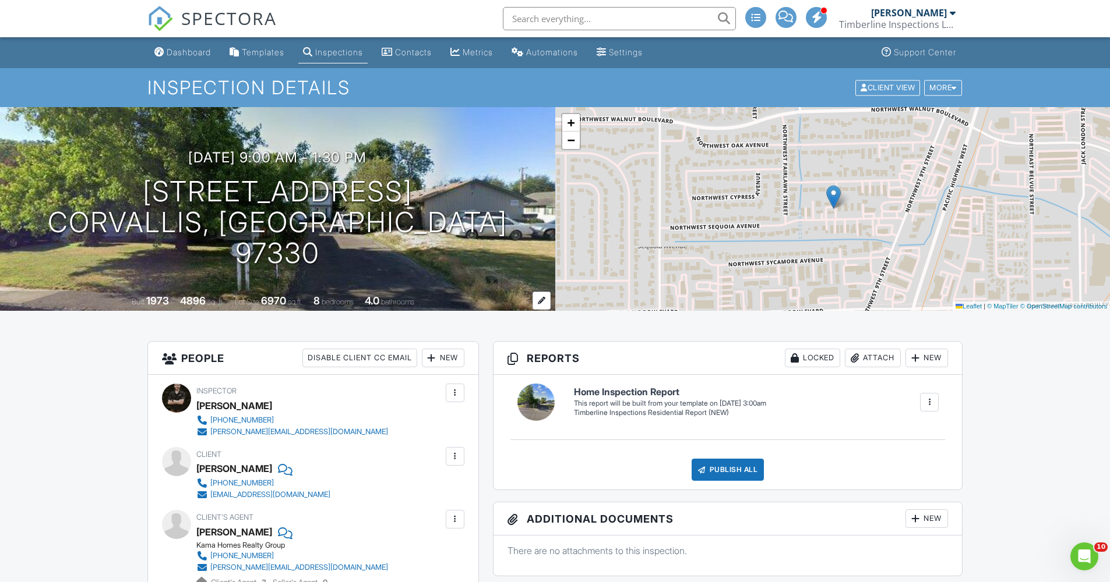
click at [379, 301] on div "4.0" at bounding box center [372, 301] width 15 height 12
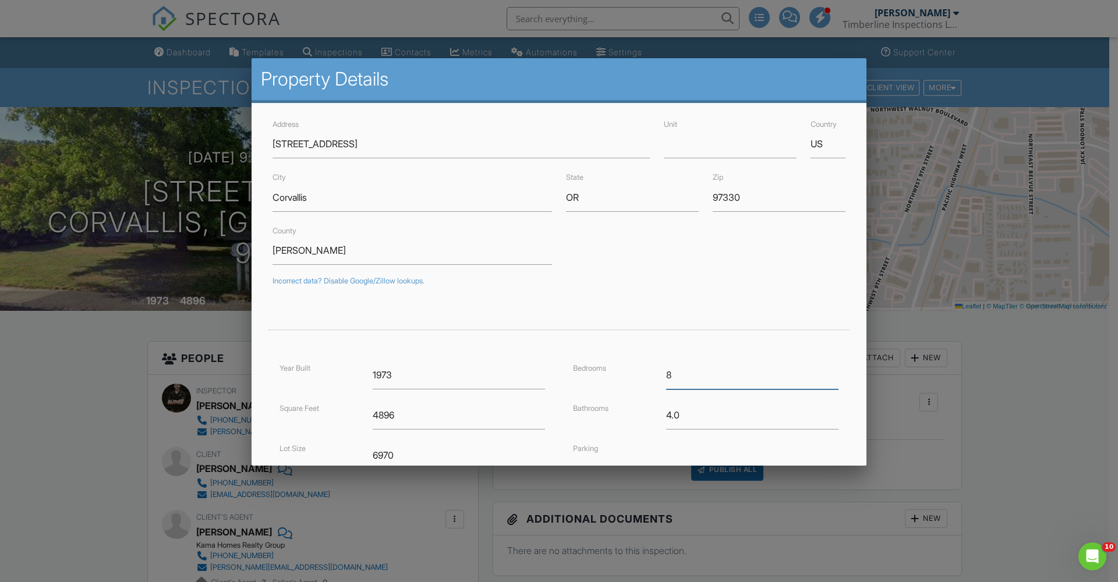
drag, startPoint x: 674, startPoint y: 375, endPoint x: 634, endPoint y: 372, distance: 39.7
click at [634, 372] on div "Bedrooms 8" at bounding box center [706, 375] width 280 height 29
type input "16"
drag, startPoint x: 666, startPoint y: 414, endPoint x: 659, endPoint y: 413, distance: 7.1
click at [659, 413] on div "4.0" at bounding box center [752, 415] width 186 height 29
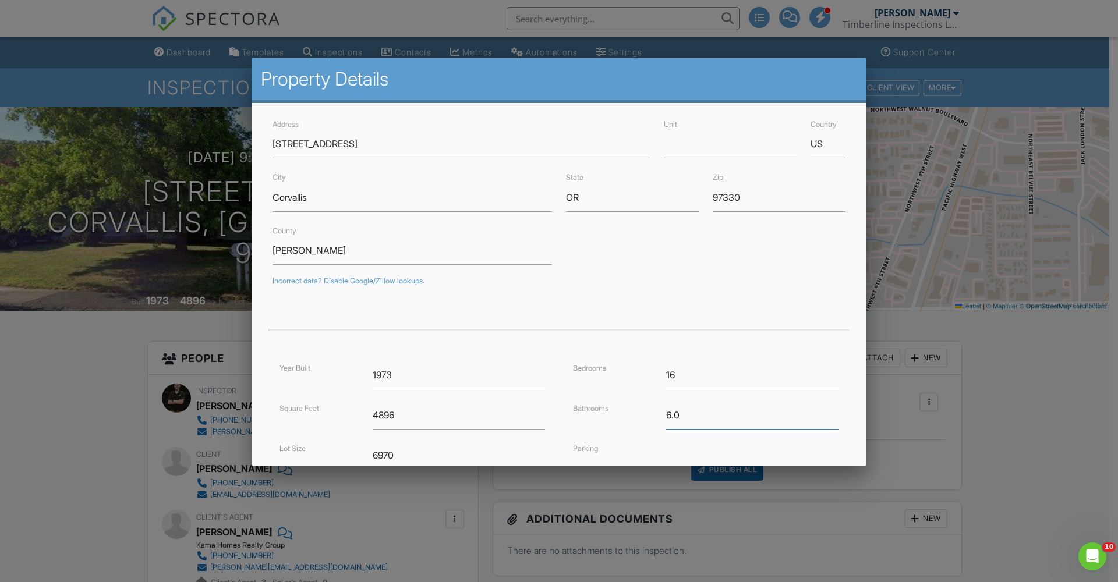
type input "6.0"
click at [834, 349] on form "Address 933 NW Sequoia Ave Unit Country US City Corvallis State OR Zip 97330 Co…" at bounding box center [559, 366] width 587 height 498
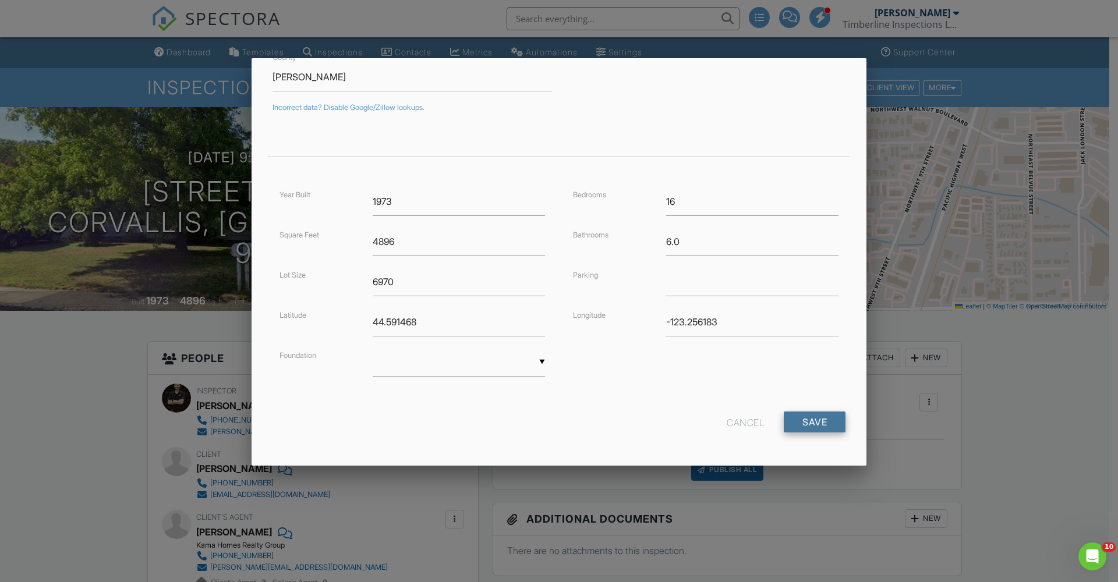
click at [806, 425] on input "Save" at bounding box center [815, 422] width 62 height 21
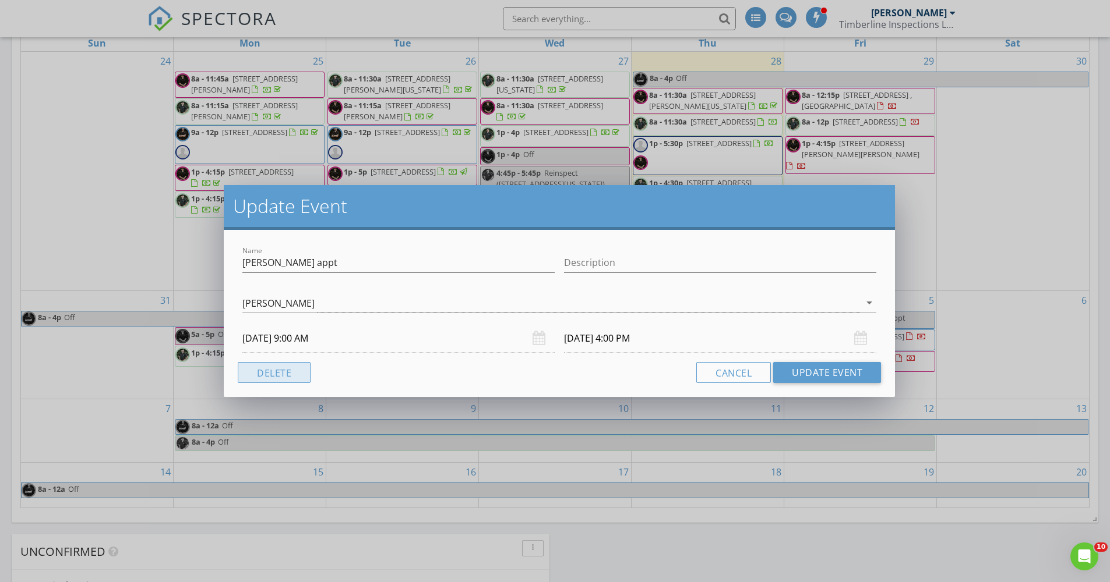
click at [277, 380] on button "Delete" at bounding box center [274, 372] width 73 height 21
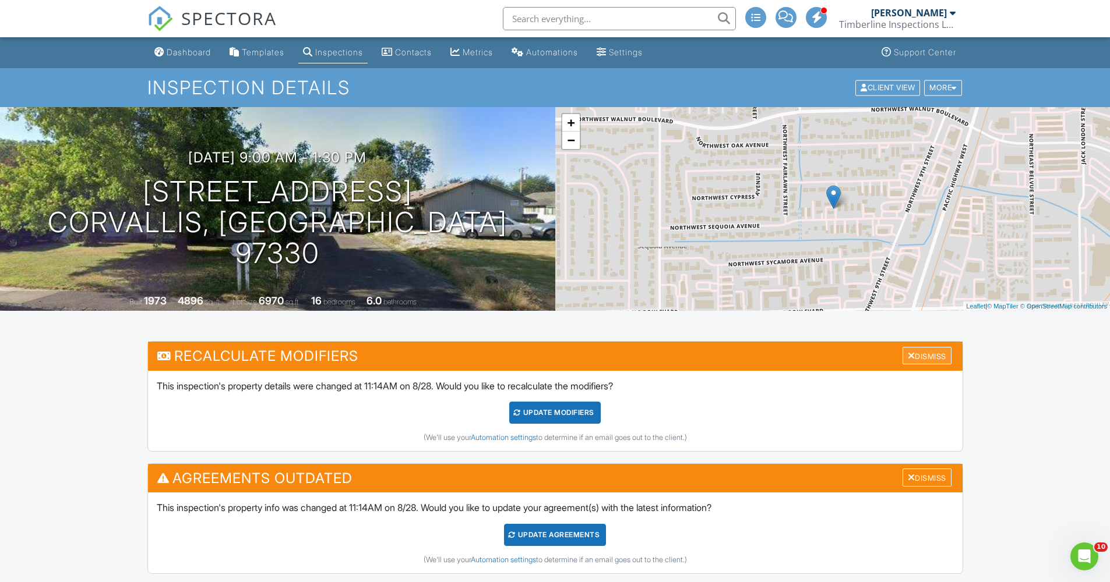
click at [914, 362] on div "Dismiss" at bounding box center [926, 356] width 49 height 18
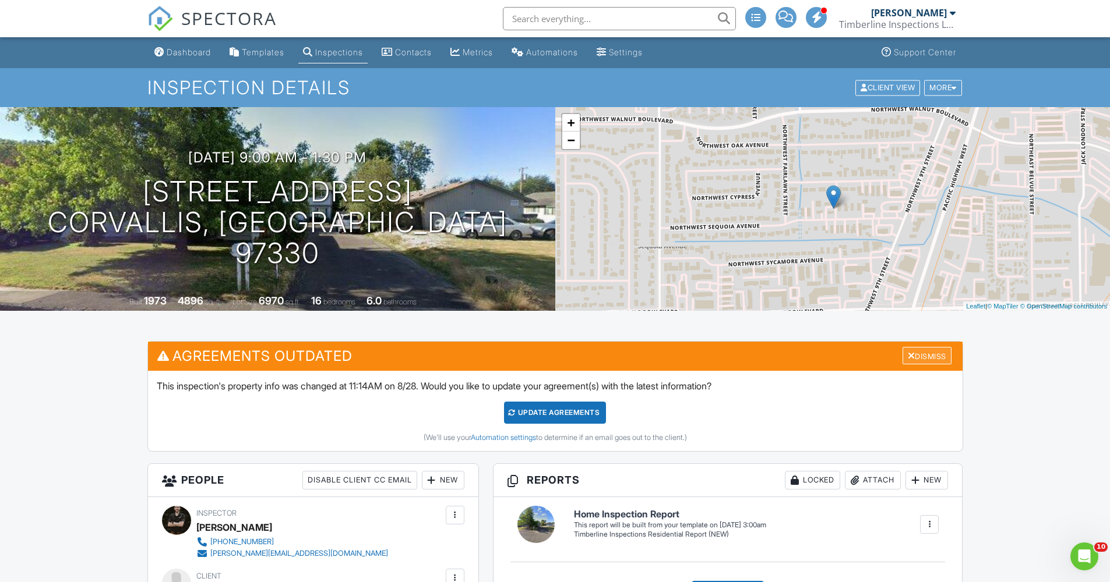
click at [913, 361] on div "Dismiss" at bounding box center [926, 356] width 49 height 18
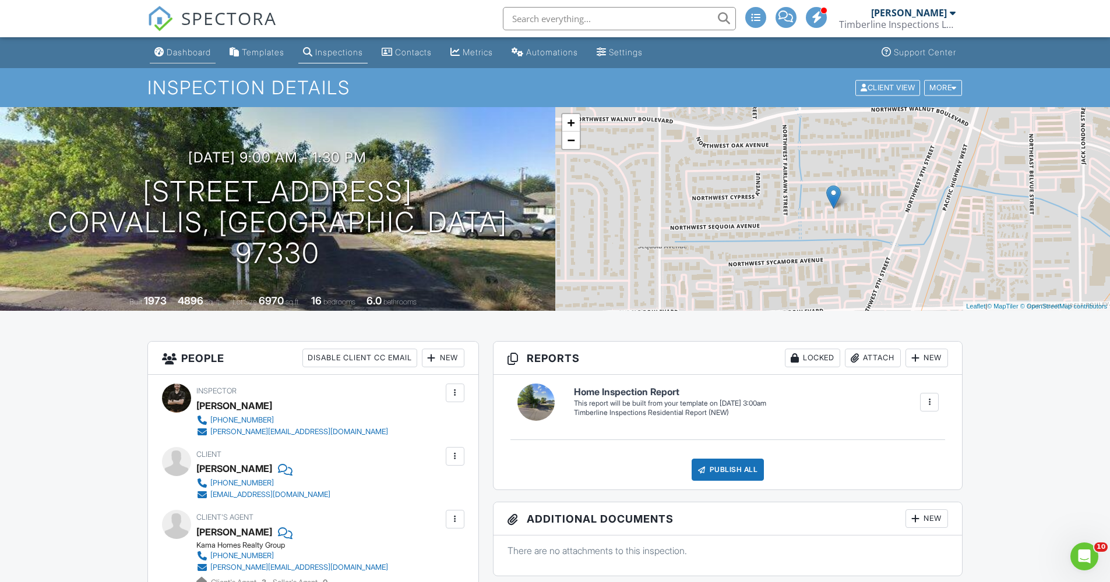
click at [203, 48] on div "Dashboard" at bounding box center [189, 52] width 44 height 10
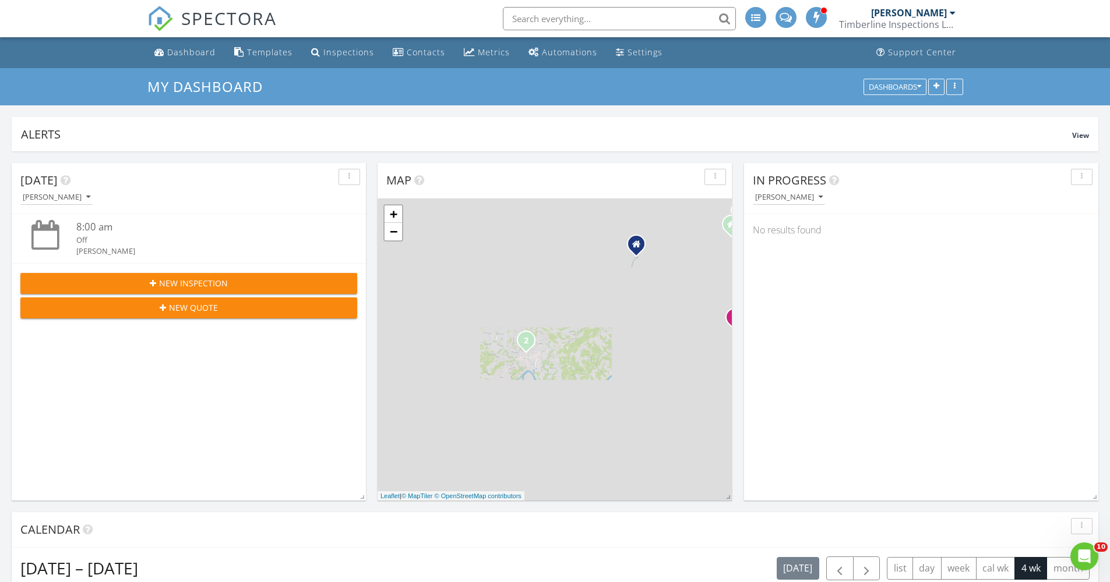
scroll to position [1078, 1128]
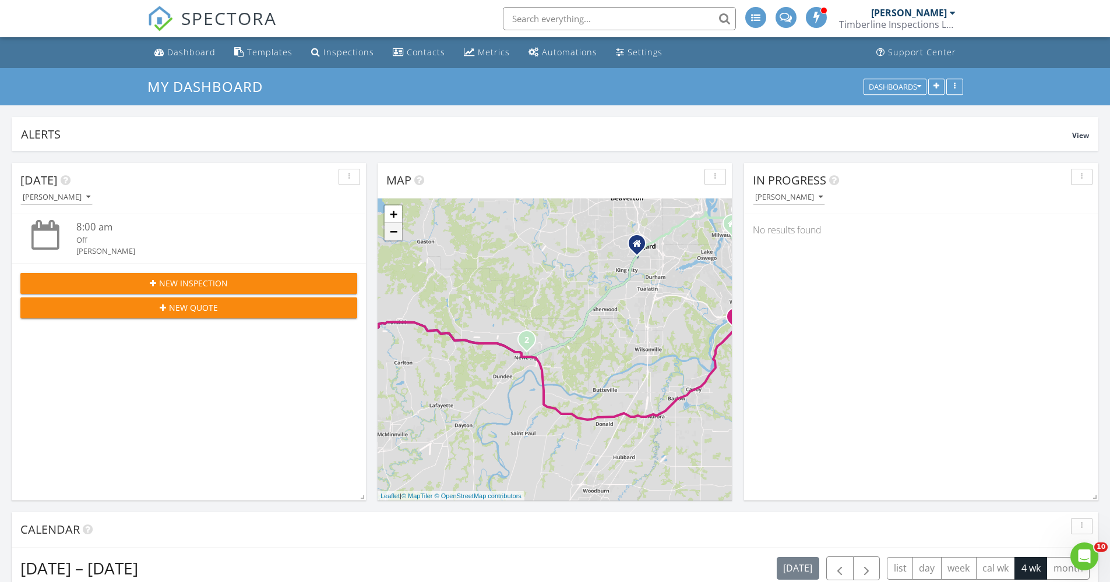
click at [394, 232] on link "−" at bounding box center [392, 231] width 17 height 17
